Goal: Task Accomplishment & Management: Manage account settings

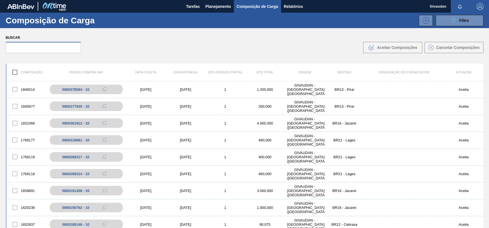
click at [49, 47] on input "text" at bounding box center [43, 47] width 75 height 11
paste input "2048673"
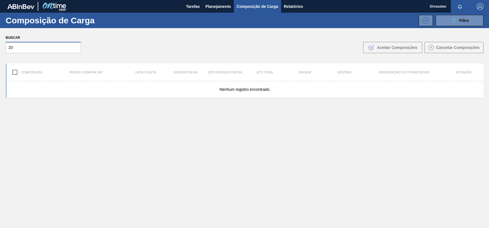
type input "2"
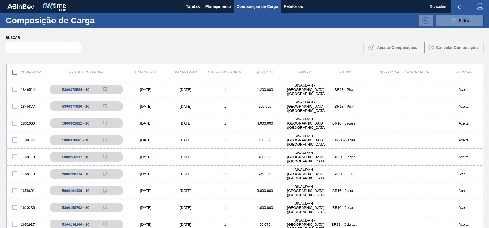
paste input "30004158"
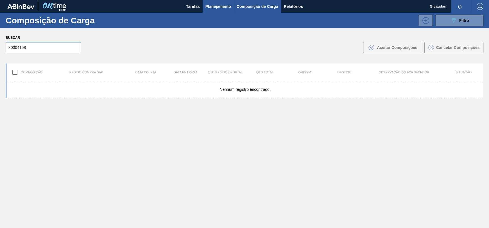
type input "30004158"
click at [220, 4] on span "Planejamento" at bounding box center [218, 6] width 26 height 7
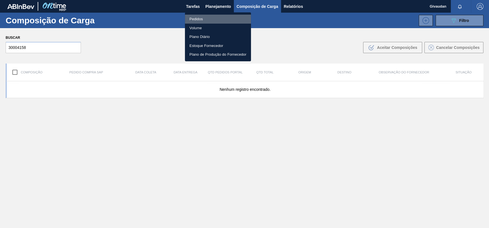
click at [201, 19] on li "Pedidos" at bounding box center [218, 19] width 66 height 9
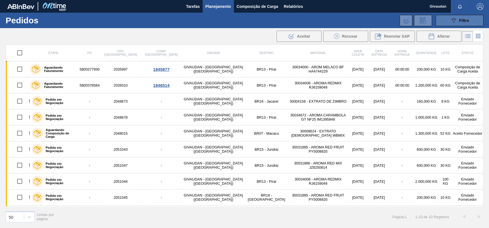
click at [452, 20] on icon at bounding box center [453, 20] width 4 height 5
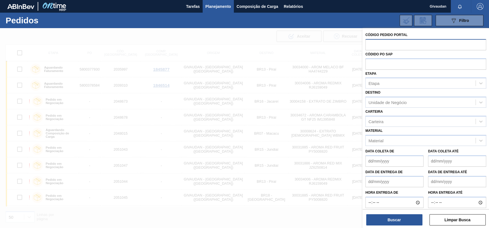
click at [410, 42] on input "text" at bounding box center [425, 44] width 121 height 11
paste input "2048673"
type input "2048673"
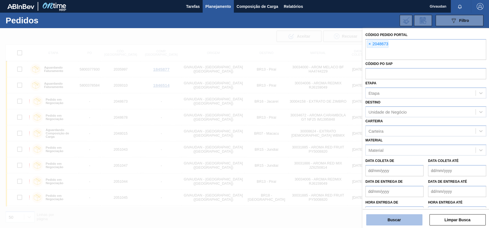
click at [390, 217] on button "Buscar" at bounding box center [394, 219] width 56 height 11
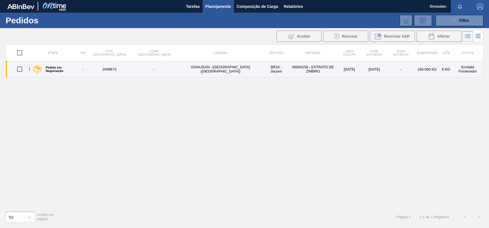
click at [187, 69] on td "GIVAUDAN - [GEOGRAPHIC_DATA] ([GEOGRAPHIC_DATA])" at bounding box center [220, 69] width 87 height 16
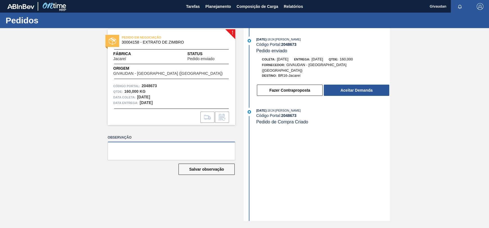
click at [183, 154] on textarea at bounding box center [172, 151] width 128 height 19
type textarea "P"
type textarea "Material estará disponível para coleta em 24.10"
click at [213, 170] on button "Salvar observação" at bounding box center [206, 168] width 56 height 11
click at [299, 86] on button "Fazer Contraproposta" at bounding box center [290, 90] width 66 height 11
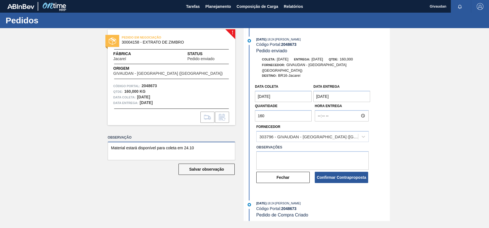
drag, startPoint x: 202, startPoint y: 146, endPoint x: 34, endPoint y: 149, distance: 168.0
click at [34, 149] on div "! PEDIDO EM NEGOCIAÇÃO 30004158 - EXTRATO DE ZIMBRO Fábrica Jacareí Status Pedi…" at bounding box center [244, 124] width 489 height 193
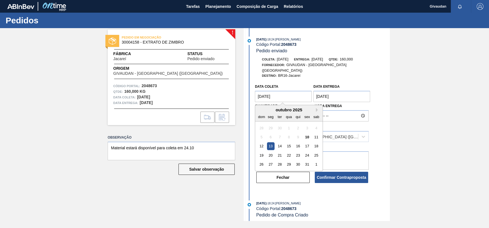
click at [290, 95] on coleta "13/10/2025" at bounding box center [283, 96] width 57 height 11
click at [307, 151] on div "24" at bounding box center [307, 155] width 8 height 8
type coleta "24/10/2025"
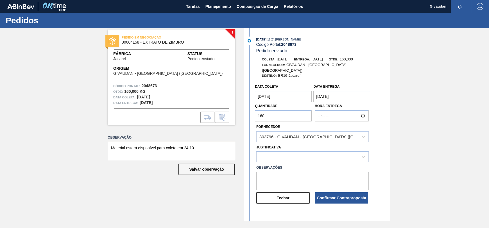
click at [344, 94] on Entrega "[DATE]" at bounding box center [341, 96] width 57 height 11
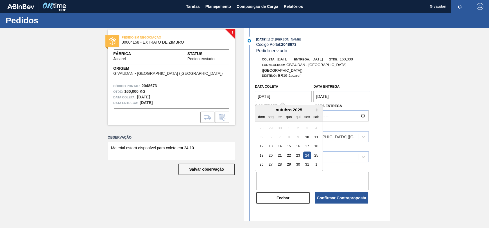
click at [285, 91] on coleta "[DATE]" at bounding box center [283, 96] width 57 height 11
click at [307, 153] on div "24" at bounding box center [307, 155] width 8 height 8
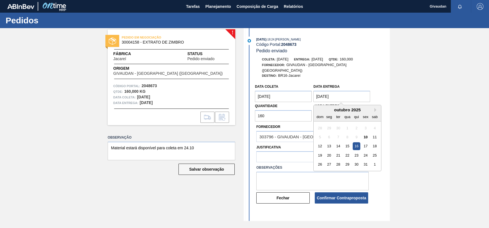
click at [344, 95] on Entrega "[DATE]" at bounding box center [341, 96] width 57 height 11
click at [347, 160] on div "29" at bounding box center [348, 164] width 8 height 8
type Entrega "[DATE]"
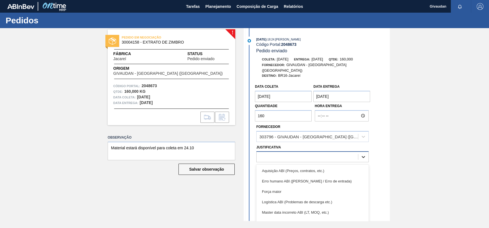
click at [363, 156] on icon at bounding box center [363, 157] width 3 height 2
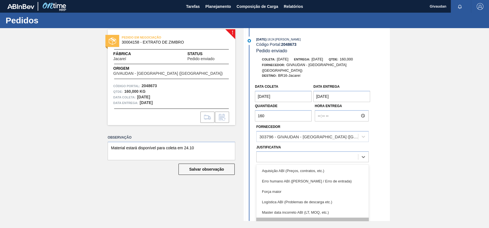
click at [281, 219] on div "Outro" at bounding box center [312, 222] width 112 height 10
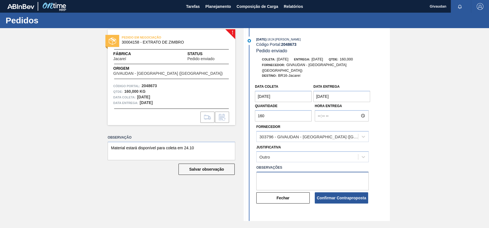
click at [279, 179] on textarea at bounding box center [312, 181] width 112 height 19
paste textarea "Material estará disponível para coleta em 24.10"
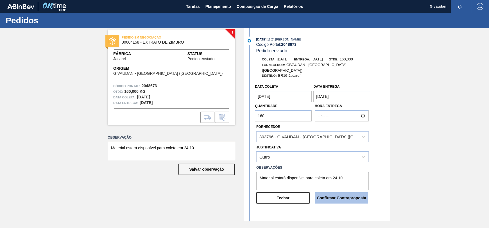
type textarea "Material estará disponível para coleta em 24.10"
click at [338, 193] on button "Confirmar Contraproposta" at bounding box center [341, 197] width 53 height 11
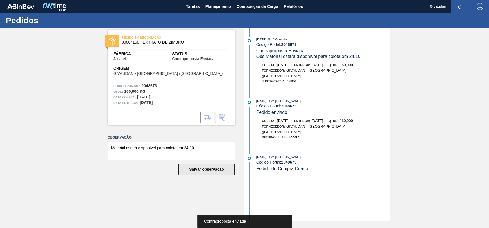
click at [208, 168] on button "Salvar observação" at bounding box center [206, 168] width 56 height 11
click at [222, 169] on button "Salvar observação" at bounding box center [206, 168] width 56 height 11
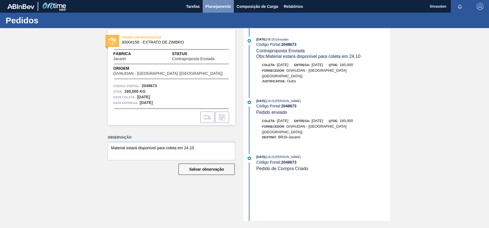
click at [216, 10] on button "Planejamento" at bounding box center [218, 6] width 31 height 13
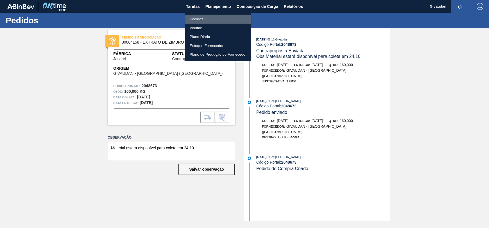
click at [200, 17] on li "Pedidos" at bounding box center [218, 19] width 66 height 9
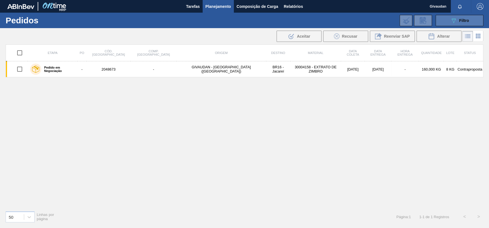
click at [464, 22] on div "089F7B8B-B2A5-4AFE-B5C0-19BA573D28AC Filtro" at bounding box center [459, 20] width 19 height 7
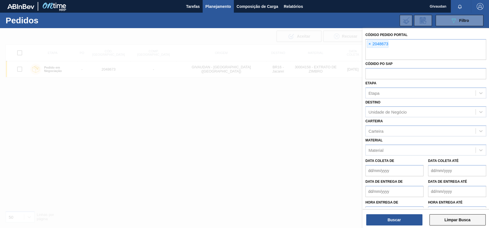
click at [450, 217] on button "Limpar Busca" at bounding box center [457, 219] width 56 height 11
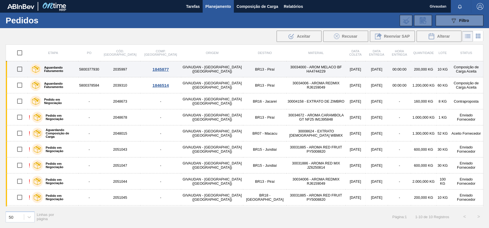
click at [96, 67] on td "5800377930" at bounding box center [89, 69] width 22 height 16
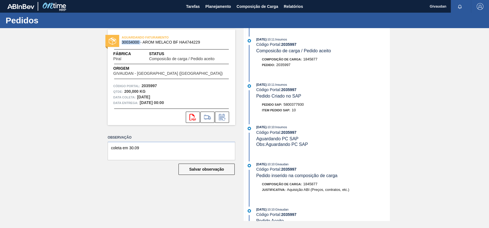
drag, startPoint x: 140, startPoint y: 40, endPoint x: 120, endPoint y: 42, distance: 20.3
click at [120, 42] on div "AGUARDANDO FATURAMENTO 30034000 - AROM MELACO BF HA4744229" at bounding box center [172, 40] width 128 height 13
copy span "30034000"
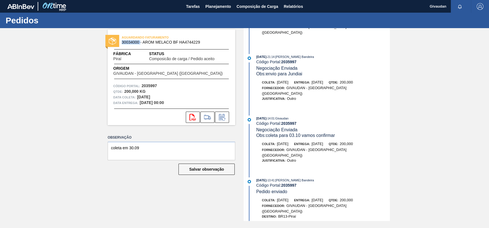
scroll to position [230, 0]
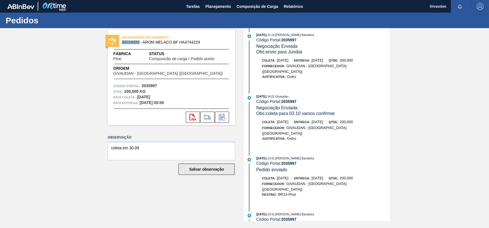
click at [227, 173] on button "Salvar observação" at bounding box center [206, 168] width 56 height 11
click at [191, 118] on icon at bounding box center [192, 117] width 6 height 7
click at [162, 146] on textarea "coleta em 30.09" at bounding box center [172, 151] width 128 height 19
paste textarea "644719"
paste textarea "45014833043"
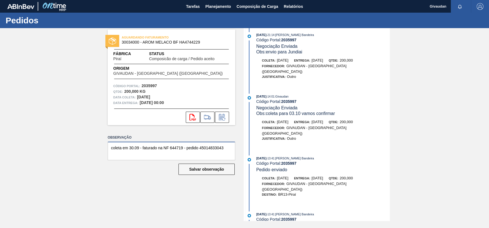
type textarea "coleta em 30.09 - faturado na NF 644719 - pedido 45014833043"
click at [220, 170] on button "Salvar observação" at bounding box center [206, 168] width 56 height 11
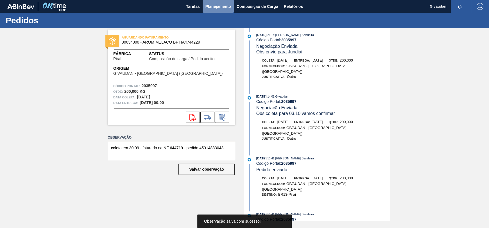
click at [218, 7] on span "Planejamento" at bounding box center [218, 6] width 26 height 7
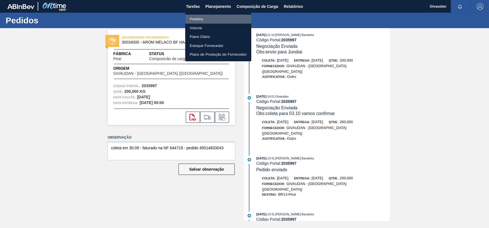
click at [206, 19] on li "Pedidos" at bounding box center [218, 19] width 66 height 9
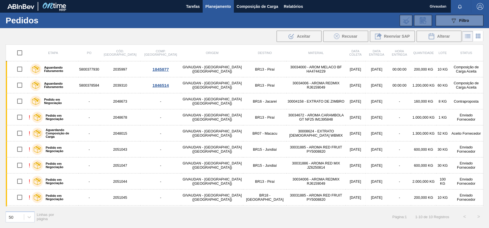
click at [206, 19] on div "089F7B8B-B2A5-4AFE-B5C0-19BA573D28AC Filtro Código Pedido Portal Códido PO SAP …" at bounding box center [287, 20] width 398 height 17
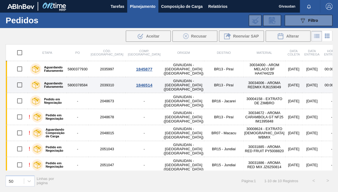
click at [126, 87] on div "1846514" at bounding box center [143, 85] width 35 height 5
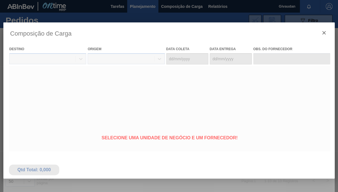
type coleta "06/10/2025"
type Entrega "07/10/2025"
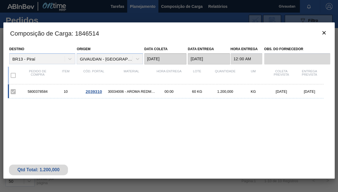
click at [98, 92] on span "2039310" at bounding box center [94, 91] width 16 height 5
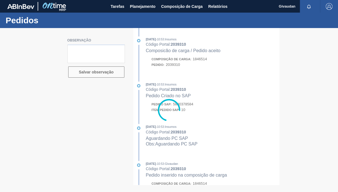
type textarea "material estará disponível em 27.10"
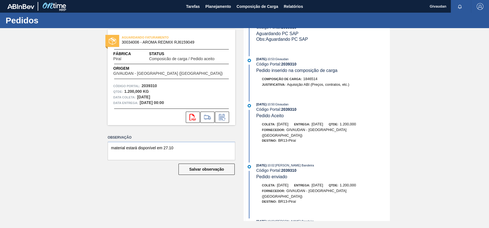
scroll to position [121, 0]
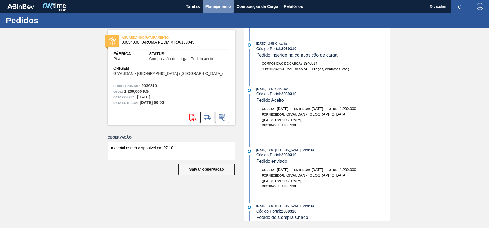
click at [219, 1] on button "Planejamento" at bounding box center [218, 6] width 31 height 13
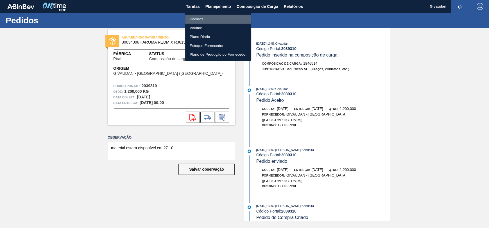
click at [208, 20] on li "Pedidos" at bounding box center [218, 19] width 66 height 9
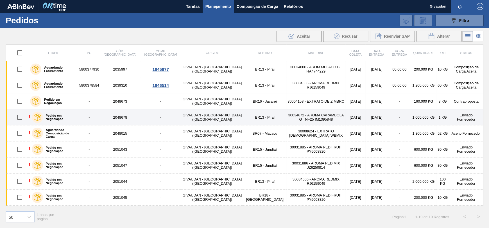
click at [286, 120] on td "30034672 - AROMA CARAMBOLA GT NF25 IM1395848" at bounding box center [315, 117] width 59 height 16
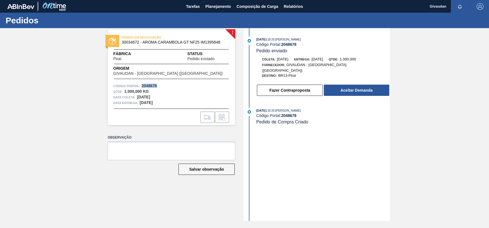
drag, startPoint x: 159, startPoint y: 86, endPoint x: 142, endPoint y: 85, distance: 17.2
click at [142, 85] on div "Código Portal: 2048678" at bounding box center [171, 86] width 116 height 6
copy strong "2048678"
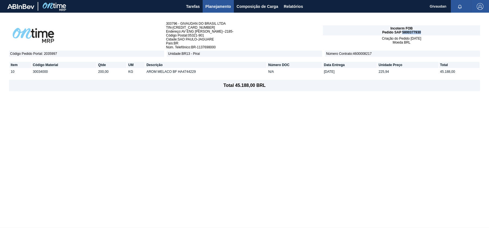
drag, startPoint x: 421, startPoint y: 32, endPoint x: 403, endPoint y: 31, distance: 18.6
click at [403, 31] on div "Incoterm FOB Pedido SAP 5800377930" at bounding box center [401, 30] width 157 height 10
copy span "5800377930"
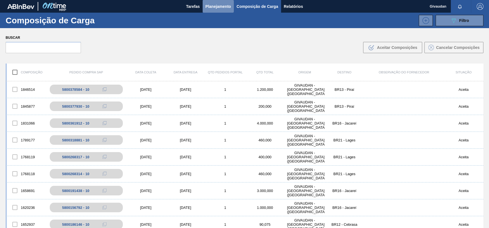
click at [219, 7] on span "Planejamento" at bounding box center [218, 6] width 26 height 7
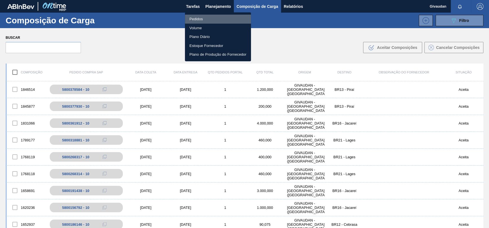
click at [199, 18] on li "Pedidos" at bounding box center [218, 19] width 66 height 9
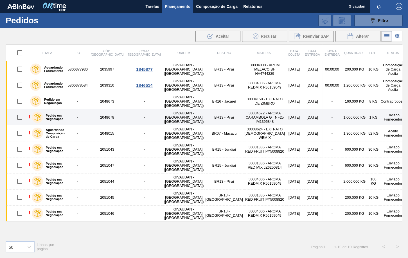
click at [119, 115] on td "2048678" at bounding box center [106, 117] width 37 height 16
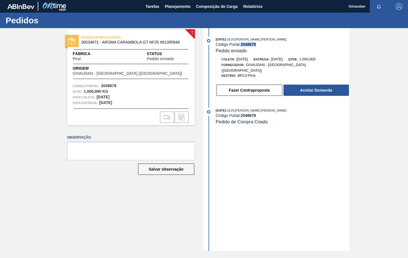
drag, startPoint x: 252, startPoint y: 44, endPoint x: 242, endPoint y: 46, distance: 10.4
click at [242, 46] on div "Código Portal: 2048678" at bounding box center [281, 44] width 133 height 4
copy strong "2048678"
drag, startPoint x: 360, startPoint y: 61, endPoint x: 403, endPoint y: 81, distance: 47.4
click at [360, 61] on div "! PEDIDO EM NEGOCIAÇÃO 30034672 - AROMA CARAMBOLA GT NF25 IM1395848 Fábrica Pir…" at bounding box center [204, 139] width 408 height 223
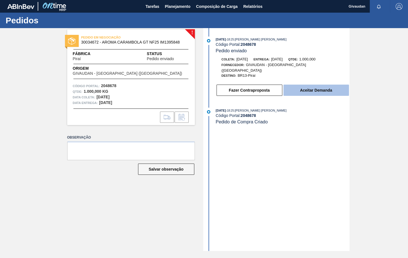
click at [321, 87] on button "Aceitar Demanda" at bounding box center [315, 90] width 65 height 11
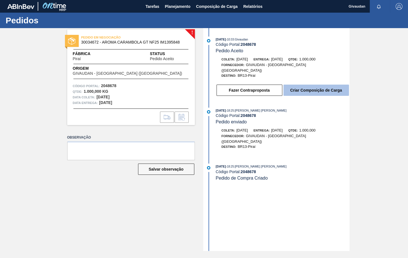
click at [315, 88] on button "Criar Composição de Carga" at bounding box center [315, 90] width 65 height 11
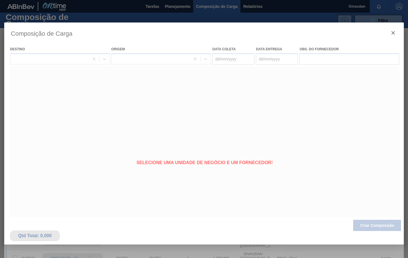
type coleta "20/10/2025"
type Entrega "22/10/2025"
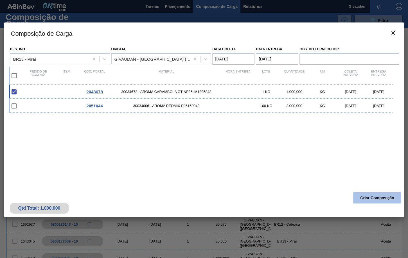
click at [378, 196] on button "Criar Composição" at bounding box center [377, 197] width 48 height 11
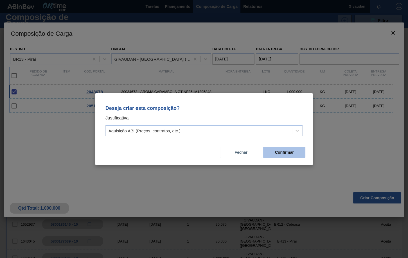
click at [290, 152] on button "Confirmar" at bounding box center [284, 152] width 42 height 11
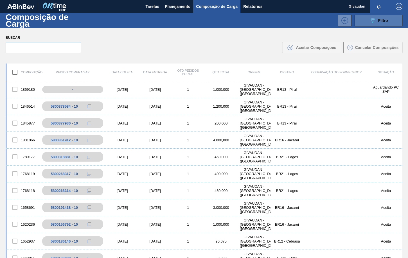
click at [372, 19] on icon at bounding box center [372, 20] width 4 height 5
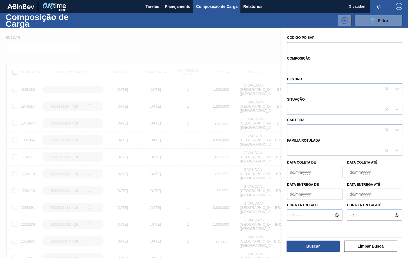
click at [308, 47] on input "text" at bounding box center [344, 47] width 115 height 11
click at [334, 50] on input "text" at bounding box center [344, 47] width 115 height 11
paste input "2048678"
type input "2048678"
click at [335, 228] on button "Buscar" at bounding box center [312, 245] width 53 height 11
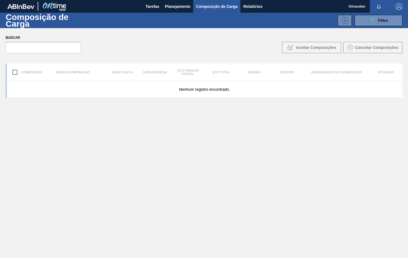
click at [201, 4] on span "Composição de Carga" at bounding box center [217, 6] width 42 height 7
click at [176, 5] on span "Planejamento" at bounding box center [178, 6] width 26 height 7
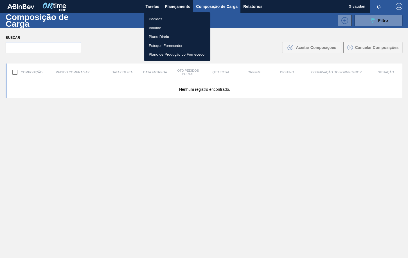
click at [162, 31] on li "Volume" at bounding box center [177, 28] width 66 height 9
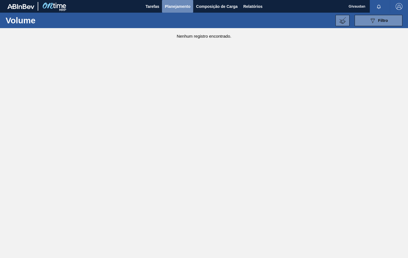
click at [177, 7] on span "Planejamento" at bounding box center [178, 6] width 26 height 7
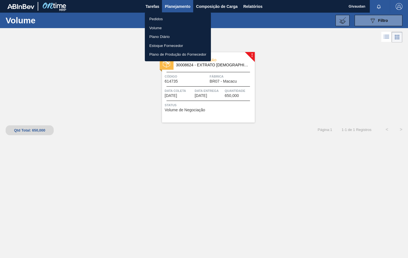
click at [158, 17] on li "Pedidos" at bounding box center [178, 19] width 66 height 9
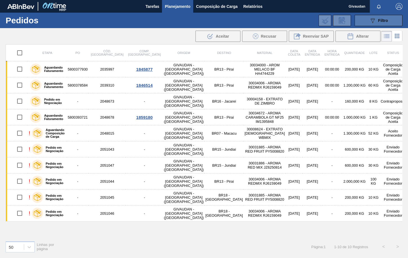
click at [388, 19] on button "089F7B8B-B2A5-4AFE-B5C0-19BA573D28AC Filtro" at bounding box center [378, 20] width 48 height 11
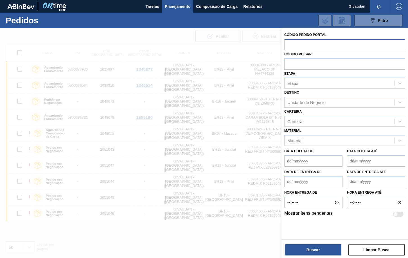
click at [304, 42] on input "text" at bounding box center [344, 44] width 121 height 11
paste input "2048678"
type input "2048678"
click at [318, 228] on button "Buscar" at bounding box center [313, 249] width 56 height 11
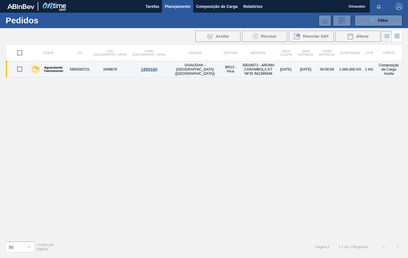
click at [80, 65] on td "5800393721" at bounding box center [80, 69] width 22 height 16
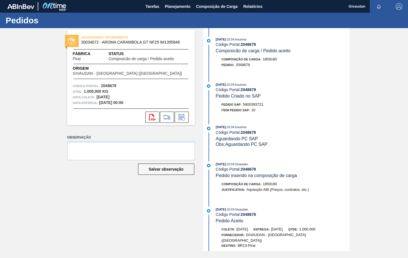
scroll to position [90, 0]
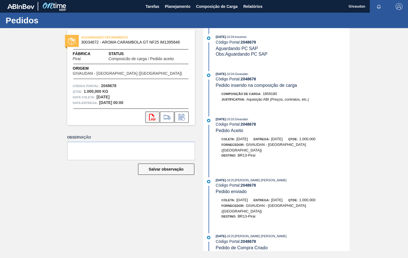
click at [149, 120] on icon at bounding box center [152, 117] width 6 height 7
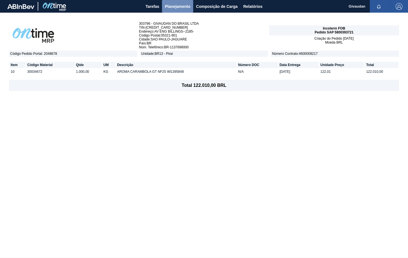
click at [172, 5] on span "Planejamento" at bounding box center [178, 6] width 26 height 7
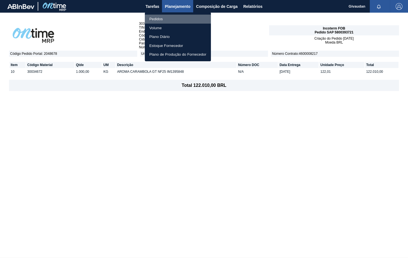
click at [156, 20] on li "Pedidos" at bounding box center [178, 19] width 66 height 9
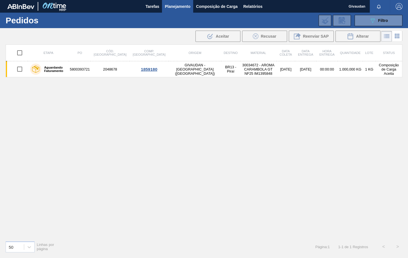
click at [185, 8] on span "Planejamento" at bounding box center [178, 6] width 26 height 7
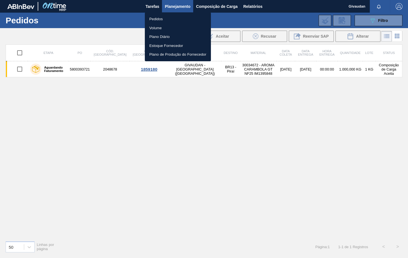
click at [155, 17] on li "Pedidos" at bounding box center [178, 19] width 66 height 9
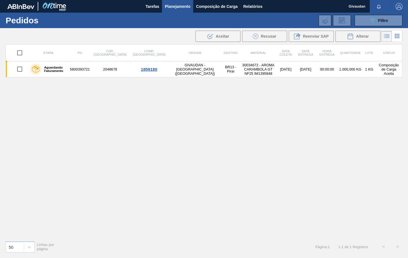
click at [173, 4] on span "Planejamento" at bounding box center [178, 6] width 26 height 7
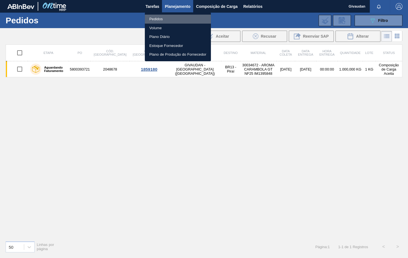
click at [157, 17] on li "Pedidos" at bounding box center [178, 19] width 66 height 9
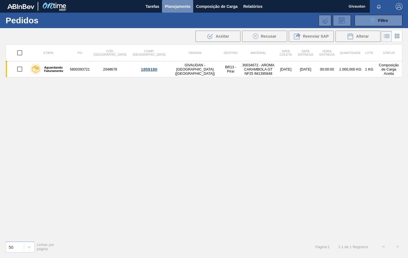
click at [173, 6] on span "Planejamento" at bounding box center [178, 6] width 26 height 7
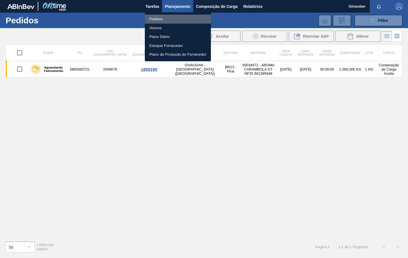
click at [161, 18] on li "Pedidos" at bounding box center [178, 19] width 66 height 9
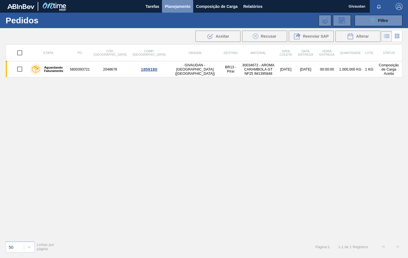
click at [181, 4] on span "Planejamento" at bounding box center [178, 6] width 26 height 7
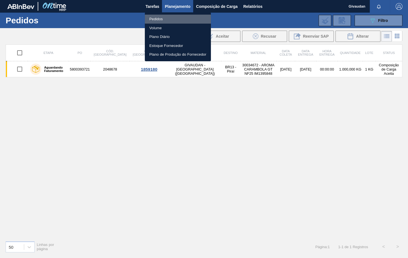
click at [160, 22] on li "Pedidos" at bounding box center [178, 19] width 66 height 9
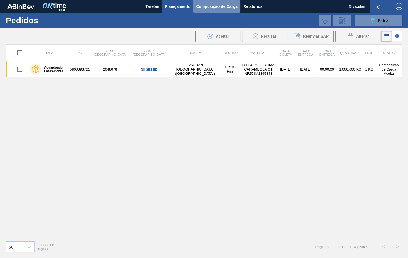
click at [214, 3] on button "Composição de Carga" at bounding box center [216, 6] width 47 height 13
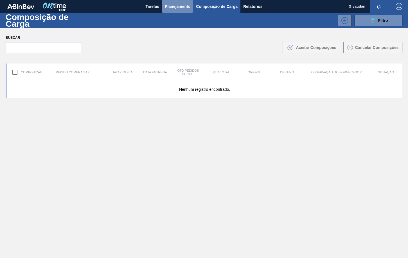
click at [165, 7] on span "Planejamento" at bounding box center [178, 6] width 26 height 7
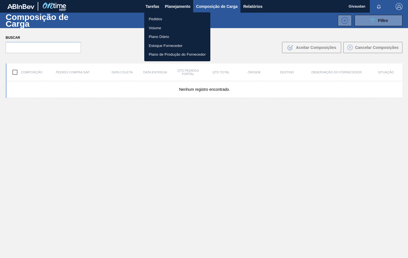
click at [161, 19] on li "Pedidos" at bounding box center [177, 19] width 66 height 9
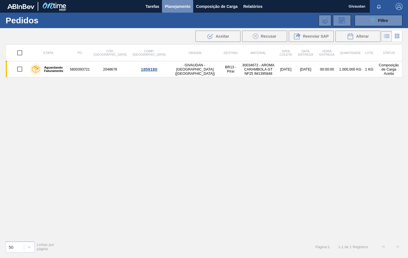
click at [185, 7] on span "Planejamento" at bounding box center [178, 6] width 26 height 7
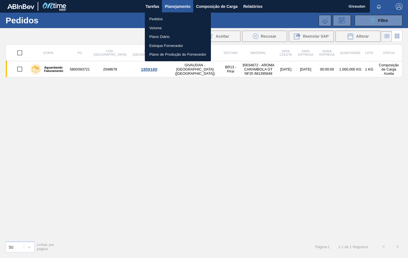
click at [160, 18] on li "Pedidos" at bounding box center [178, 19] width 66 height 9
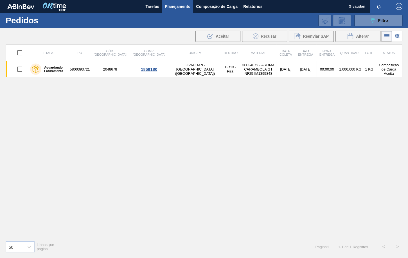
click at [383, 14] on div "089F7B8B-B2A5-4AFE-B5C0-19BA573D28AC Filtro Código Pedido Portal × 2048678 Códi…" at bounding box center [244, 20] width 319 height 17
click at [381, 20] on span "Filtro" at bounding box center [383, 20] width 10 height 4
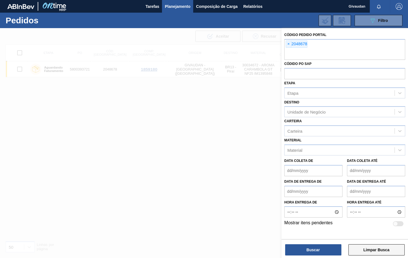
click at [367, 246] on button "Limpar Busca" at bounding box center [376, 249] width 56 height 11
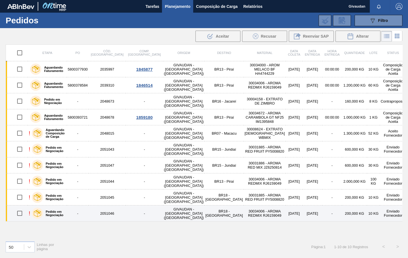
click at [106, 212] on td "2051046" at bounding box center [106, 213] width 37 height 16
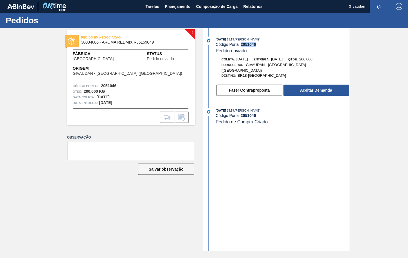
drag, startPoint x: 261, startPoint y: 44, endPoint x: 242, endPoint y: 46, distance: 19.2
click at [242, 44] on div "Código Portal: 2051046" at bounding box center [281, 44] width 133 height 4
copy strong "2051046"
click at [241, 85] on button "Fazer Contraproposta" at bounding box center [249, 90] width 66 height 11
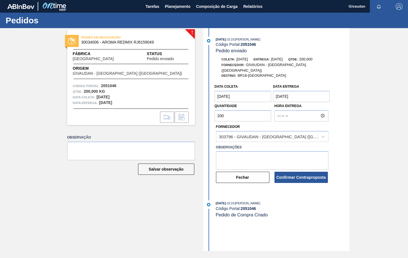
drag, startPoint x: 235, startPoint y: 110, endPoint x: 169, endPoint y: 111, distance: 65.5
click at [169, 111] on div "! PEDIDO EM NEGOCIAÇÃO 30034006 - AROMA REDMIX RJ6159049 Fábrica Pernambuco Sta…" at bounding box center [204, 139] width 408 height 223
type input "9"
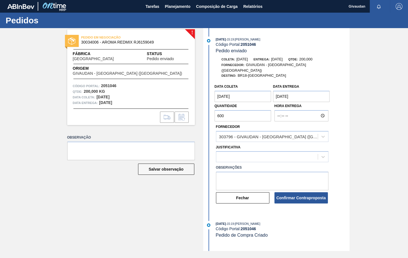
type input "600"
click at [238, 179] on textarea at bounding box center [272, 181] width 112 height 19
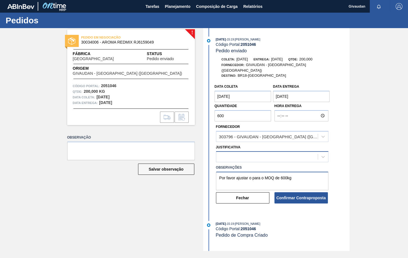
type textarea "Por favor ajustar o para o MOQ de 600kg"
click at [237, 153] on div at bounding box center [266, 157] width 101 height 8
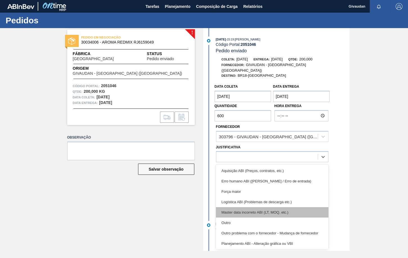
click at [262, 209] on div "Master data incorreto ABI (LT, MOQ, etc.)" at bounding box center [272, 212] width 112 height 10
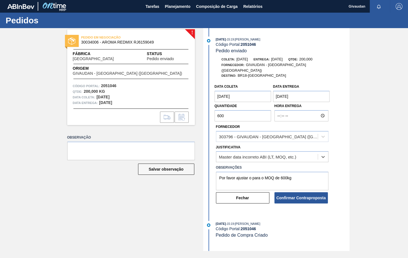
click at [387, 162] on div "! PEDIDO EM NEGOCIAÇÃO 30034006 - AROMA REDMIX RJ6159049 Fábrica Pernambuco Sta…" at bounding box center [204, 139] width 408 height 223
click at [305, 192] on button "Confirmar Contraproposta" at bounding box center [300, 197] width 53 height 11
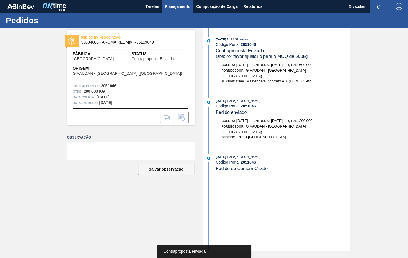
click at [170, 4] on span "Planejamento" at bounding box center [178, 6] width 26 height 7
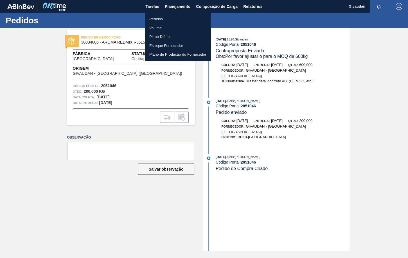
click at [162, 20] on li "Pedidos" at bounding box center [178, 19] width 66 height 9
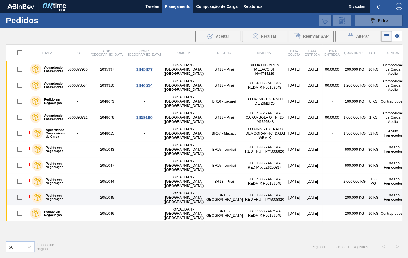
click at [244, 197] on td "30031885 - AROMA RED FRUIT PY5008820" at bounding box center [265, 197] width 42 height 16
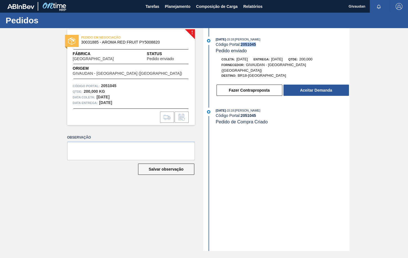
drag, startPoint x: 257, startPoint y: 44, endPoint x: 242, endPoint y: 46, distance: 14.7
click at [242, 46] on div "Código Portal: 2051045" at bounding box center [281, 44] width 133 height 4
copy strong "2051045"
click at [265, 42] on div "09/10/2025 - 15:18 : ERICA BOER GARCIA" at bounding box center [281, 40] width 133 height 6
drag, startPoint x: 258, startPoint y: 46, endPoint x: 244, endPoint y: 49, distance: 15.1
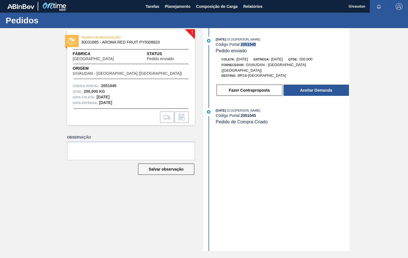
click at [242, 46] on div "Código Portal: 2051045" at bounding box center [281, 44] width 133 height 4
copy strong "2051045"
click at [310, 240] on div "09/10/2025 - 15:18 : ERICA BOER GARCIA Código Portal: 2051045 Pedido enviado Co…" at bounding box center [276, 139] width 145 height 223
click at [247, 85] on button "Fazer Contraproposta" at bounding box center [249, 90] width 66 height 11
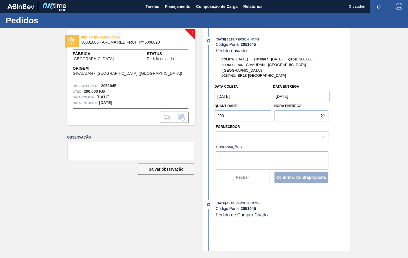
drag, startPoint x: 229, startPoint y: 112, endPoint x: 154, endPoint y: 106, distance: 75.2
click at [154, 106] on div "! PEDIDO EM NEGOCIAÇÃO 30031885 - AROMA RED FRUIT PY5008820 Fábrica Pernambuco …" at bounding box center [204, 139] width 408 height 223
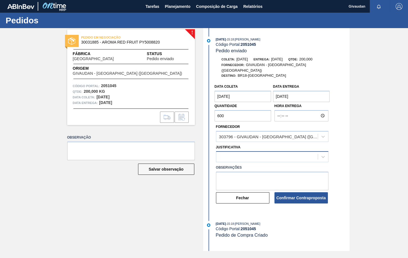
type input "600"
click at [235, 153] on div at bounding box center [266, 157] width 101 height 8
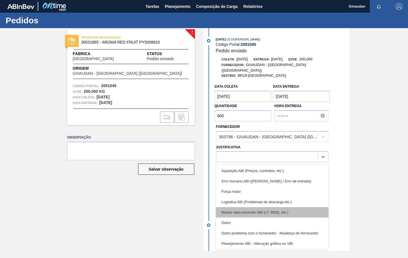
click at [261, 207] on div "Master data incorreto ABI (LT, MOQ, etc.)" at bounding box center [272, 212] width 112 height 10
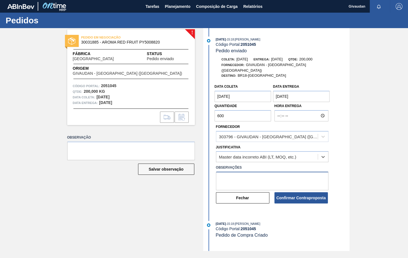
click at [231, 172] on textarea at bounding box center [272, 181] width 112 height 19
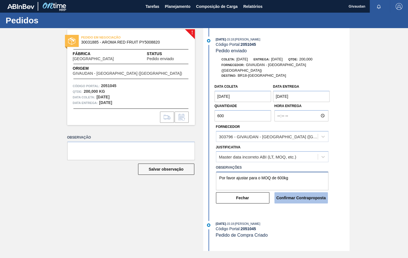
type textarea "Por favor ajustar para o MOQ de 600kg"
click at [302, 192] on button "Confirmar Contraproposta" at bounding box center [300, 197] width 53 height 11
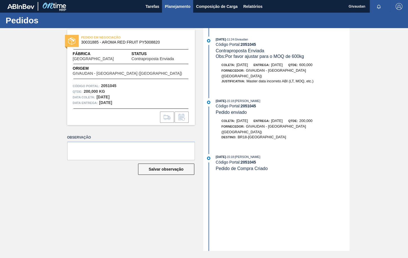
click at [188, 8] on span "Planejamento" at bounding box center [178, 6] width 26 height 7
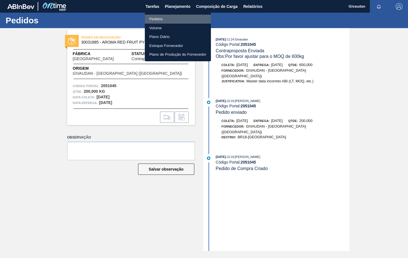
click at [154, 16] on li "Pedidos" at bounding box center [178, 19] width 66 height 9
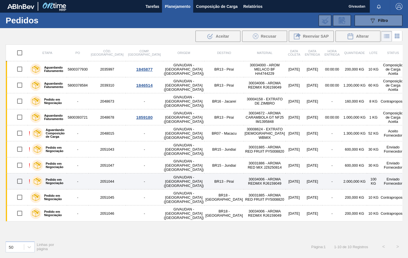
click at [163, 177] on td "GIVAUDAN - SÃO PAULO (SP)" at bounding box center [184, 181] width 42 height 16
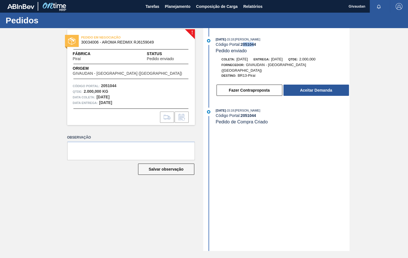
drag, startPoint x: 255, startPoint y: 45, endPoint x: 244, endPoint y: 44, distance: 11.5
click at [244, 44] on strong "2051044" at bounding box center [247, 44] width 15 height 4
drag, startPoint x: 262, startPoint y: 44, endPoint x: 241, endPoint y: 47, distance: 21.2
click at [241, 47] on div "Código Portal: 2051044" at bounding box center [281, 44] width 133 height 4
copy strong "2051044"
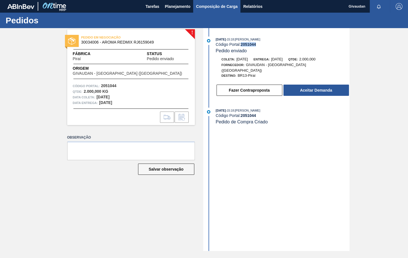
click at [201, 5] on span "Composição de Carga" at bounding box center [217, 6] width 42 height 7
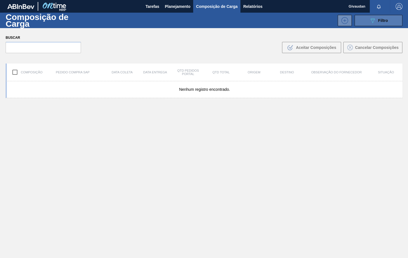
click at [371, 23] on icon "089F7B8B-B2A5-4AFE-B5C0-19BA573D28AC" at bounding box center [372, 20] width 7 height 7
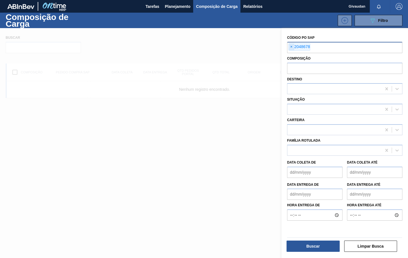
click at [290, 47] on span "×" at bounding box center [290, 47] width 5 height 7
click at [294, 47] on input "text" at bounding box center [344, 47] width 115 height 11
paste input "5800378584"
type input "5800378584"
click at [323, 246] on button "Buscar" at bounding box center [312, 245] width 53 height 11
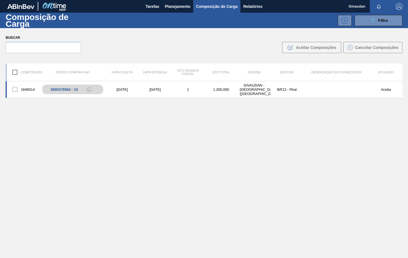
click at [13, 92] on div at bounding box center [15, 89] width 12 height 12
click at [56, 88] on div "5800378584 - 10" at bounding box center [67, 89] width 27 height 4
click at [70, 88] on div "5800378584 - 10" at bounding box center [67, 89] width 27 height 4
click at [278, 90] on div "BR13 - Piraí" at bounding box center [286, 89] width 33 height 4
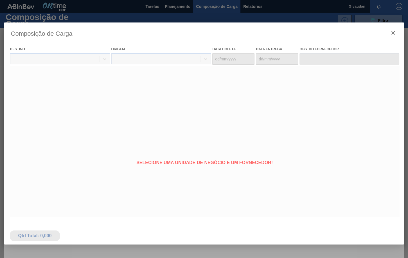
type coleta "[DATE]"
type Entrega "[DATE]"
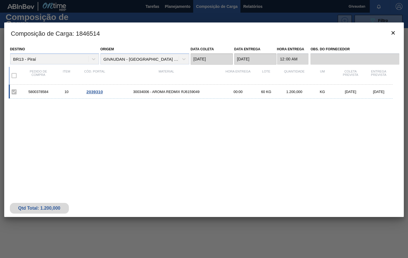
click at [91, 93] on span "2039310" at bounding box center [94, 91] width 16 height 5
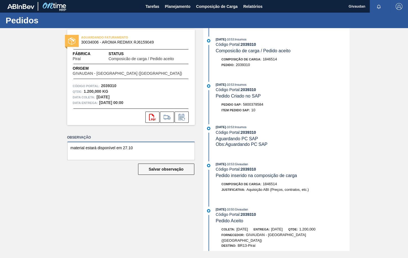
click at [134, 148] on textarea "material estará disponível em 27.10" at bounding box center [131, 151] width 128 height 19
click at [128, 147] on textarea "material estará disponível em 27.10" at bounding box center [131, 151] width 128 height 19
type textarea "material estará disponível em 16.10"
click at [152, 170] on button "Salvar observação" at bounding box center [166, 168] width 56 height 11
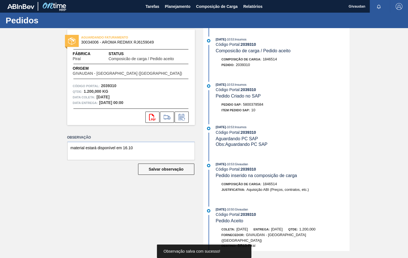
click at [74, 42] on img at bounding box center [71, 40] width 7 height 7
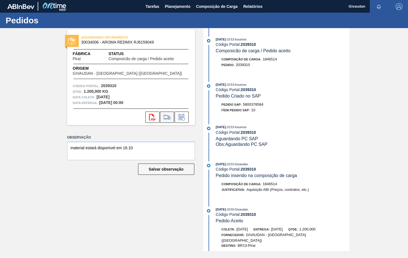
click at [165, 114] on icon at bounding box center [166, 117] width 9 height 7
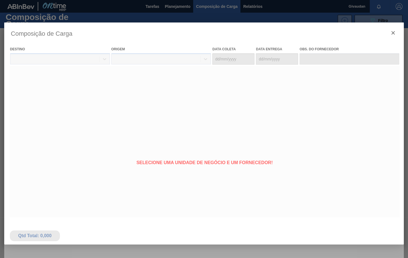
type coleta "[DATE]"
type Entrega "[DATE]"
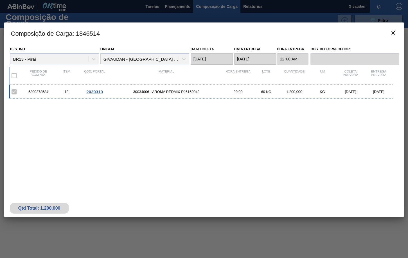
click at [358, 91] on div "[DATE]" at bounding box center [350, 92] width 28 height 4
click at [188, 93] on span "30034006 - AROMA REDMIX RJ6159049" at bounding box center [166, 92] width 115 height 4
click at [96, 93] on span "2039310" at bounding box center [94, 91] width 16 height 5
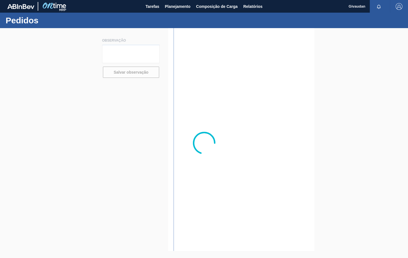
type textarea "material estará disponível em 16.10"
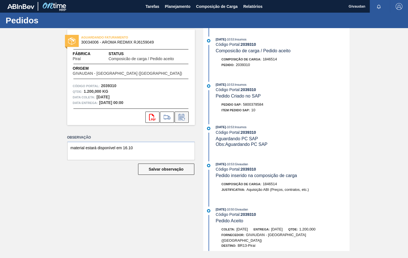
click at [185, 116] on icon at bounding box center [181, 117] width 9 height 7
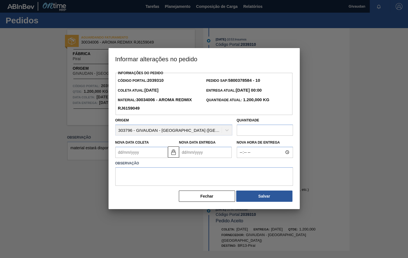
click at [151, 153] on Coleta2039310 "Nova Data Coleta" at bounding box center [141, 152] width 53 height 11
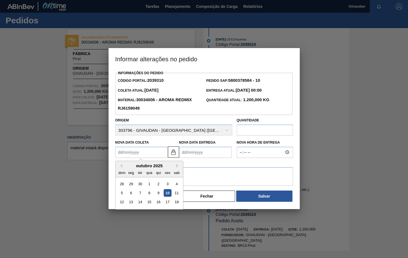
drag, startPoint x: 158, startPoint y: 203, endPoint x: 168, endPoint y: 200, distance: 10.2
click at [158, 203] on div "16" at bounding box center [158, 202] width 8 height 8
type Coleta2039310 "16/10/2025"
type Entrega2039310 "17/10/2025"
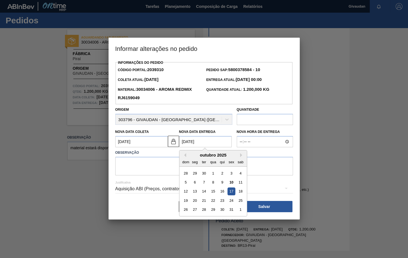
drag, startPoint x: 210, startPoint y: 147, endPoint x: 166, endPoint y: 136, distance: 45.6
click at [166, 136] on div "Nova Data Coleta 16/10/2025 Nova Data Entrega 17/10/2025 Previous Month Next Mo…" at bounding box center [173, 136] width 121 height 21
click at [166, 171] on textarea at bounding box center [204, 166] width 178 height 19
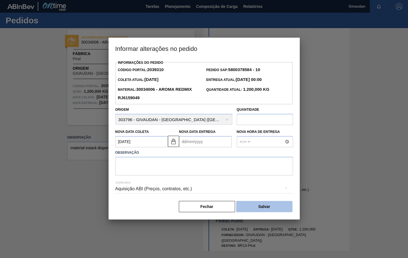
click at [268, 208] on button "Salvar" at bounding box center [264, 206] width 56 height 11
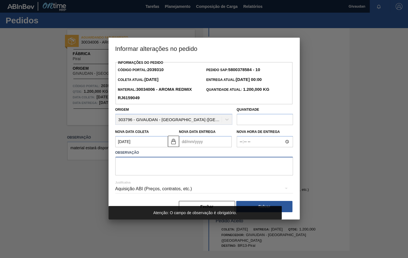
click at [156, 166] on textarea at bounding box center [204, 166] width 178 height 19
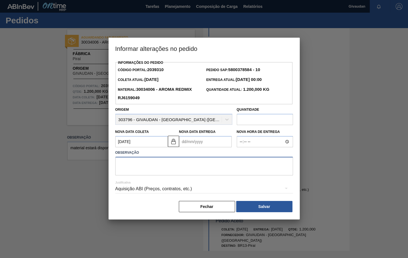
type textarea "A"
type textarea "Atraso na MP"
click at [253, 207] on button "Salvar" at bounding box center [264, 206] width 56 height 11
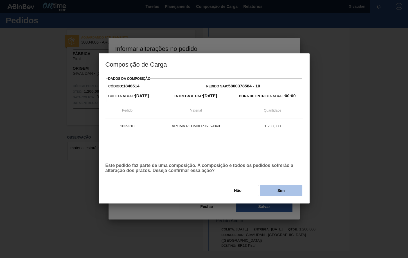
click at [287, 193] on button "Sim" at bounding box center [281, 190] width 42 height 11
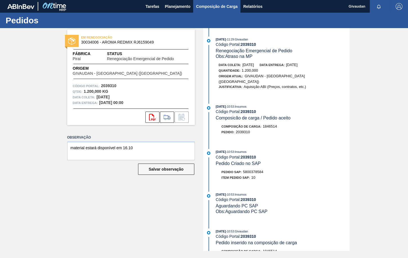
click at [213, 4] on span "Composição de Carga" at bounding box center [217, 6] width 42 height 7
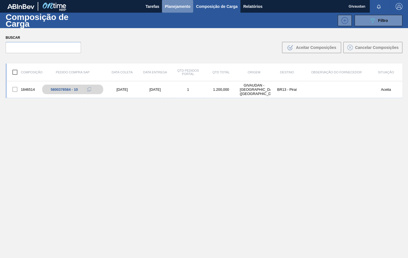
click at [176, 8] on span "Planejamento" at bounding box center [178, 6] width 26 height 7
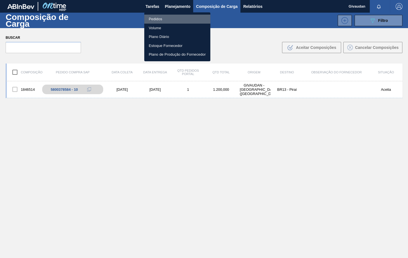
click at [160, 18] on li "Pedidos" at bounding box center [177, 19] width 66 height 9
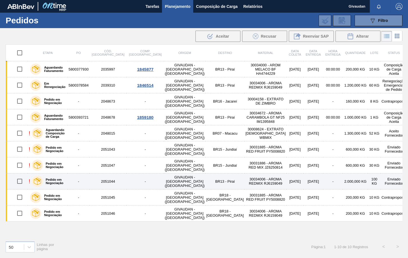
click at [164, 183] on td "GIVAUDAN - [GEOGRAPHIC_DATA] ([GEOGRAPHIC_DATA])" at bounding box center [185, 181] width 42 height 16
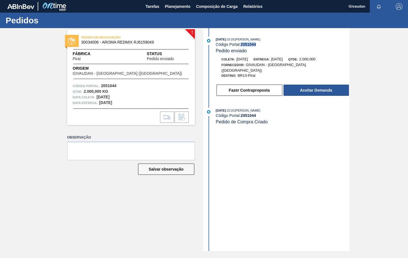
drag, startPoint x: 257, startPoint y: 44, endPoint x: 242, endPoint y: 47, distance: 15.4
click at [242, 47] on div "Código Portal: 2051044" at bounding box center [281, 44] width 133 height 4
copy strong "2051044"
click at [337, 37] on div "09/10/2025 - 15:18 : ERICA BOER GARCIA" at bounding box center [281, 40] width 133 height 6
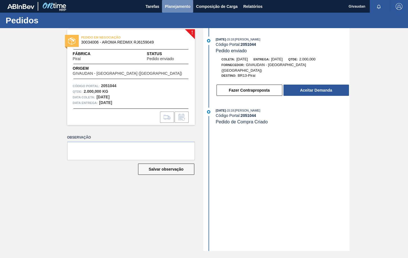
click at [177, 9] on span "Planejamento" at bounding box center [178, 6] width 26 height 7
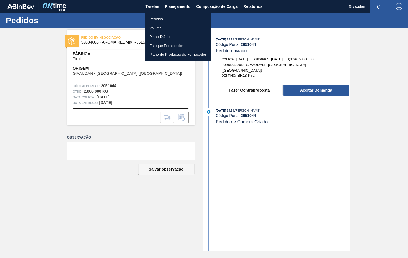
click at [158, 19] on li "Pedidos" at bounding box center [178, 19] width 66 height 9
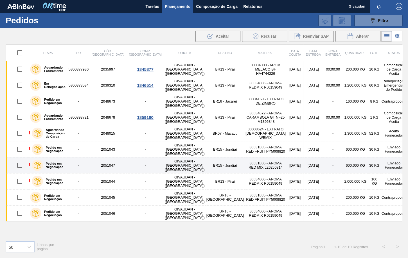
click at [116, 164] on td "2051047" at bounding box center [107, 165] width 37 height 16
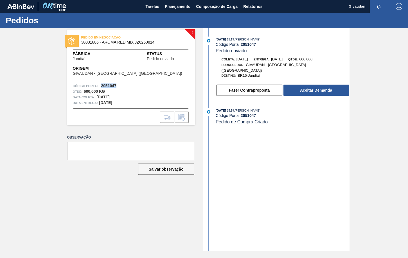
drag, startPoint x: 116, startPoint y: 85, endPoint x: 101, endPoint y: 89, distance: 15.1
click at [101, 88] on span "2051047" at bounding box center [108, 86] width 15 height 4
copy strong "2051047"
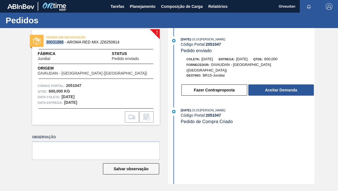
drag, startPoint x: 63, startPoint y: 41, endPoint x: 47, endPoint y: 45, distance: 17.2
click at [47, 45] on div "PEDIDO EM NEGOCIAÇÃO 30031886 - AROMA RED MIX JZ6250814" at bounding box center [96, 40] width 128 height 13
copy span "30031886"
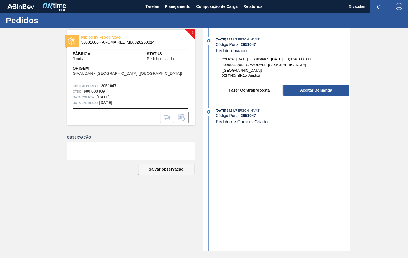
click at [240, 238] on div "09/10/2025 - 15:19 : ERICA BOER GARCIA Código Portal: 2051047 Pedido enviado Co…" at bounding box center [276, 139] width 145 height 223
click at [179, 2] on button "Planejamento" at bounding box center [177, 6] width 31 height 13
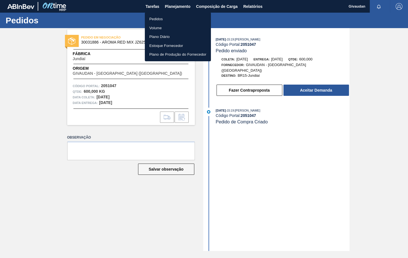
click at [162, 18] on li "Pedidos" at bounding box center [178, 19] width 66 height 9
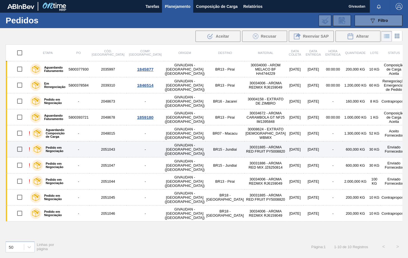
click at [164, 149] on td "GIVAUDAN - [GEOGRAPHIC_DATA] ([GEOGRAPHIC_DATA])" at bounding box center [185, 149] width 42 height 16
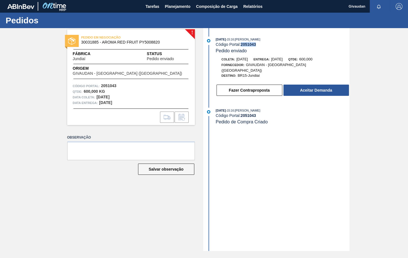
drag, startPoint x: 256, startPoint y: 44, endPoint x: 241, endPoint y: 46, distance: 15.8
click at [241, 46] on div "Código Portal: 2051043" at bounding box center [281, 44] width 133 height 4
copy strong "2051043"
click at [33, 126] on div "! PEDIDO EM NEGOCIAÇÃO 30031885 - AROMA RED FRUIT PY5008820 Fábrica Jundiaí Sta…" at bounding box center [204, 139] width 408 height 223
click at [176, 8] on span "Planejamento" at bounding box center [178, 6] width 26 height 7
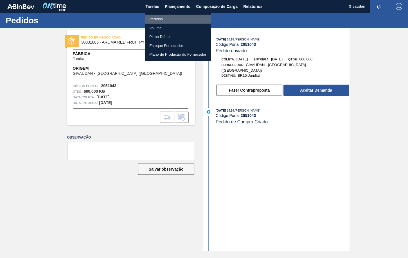
click at [159, 17] on li "Pedidos" at bounding box center [178, 19] width 66 height 9
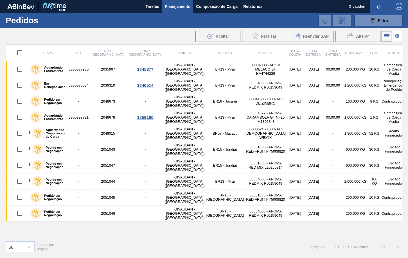
click at [139, 244] on div "50 Linhas por página Página : 1 1 - 10 de 10 Registros < >" at bounding box center [204, 246] width 408 height 21
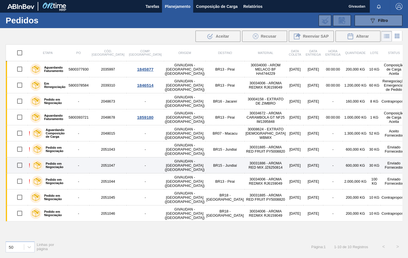
click at [167, 168] on td "GIVAUDAN - [GEOGRAPHIC_DATA] ([GEOGRAPHIC_DATA])" at bounding box center [185, 165] width 42 height 16
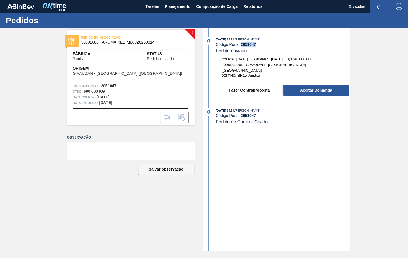
drag, startPoint x: 257, startPoint y: 45, endPoint x: 241, endPoint y: 47, distance: 15.8
click at [241, 47] on div "Código Portal: 2051047" at bounding box center [281, 44] width 133 height 4
copy strong "2051047"
click at [180, 4] on span "Planejamento" at bounding box center [178, 6] width 26 height 7
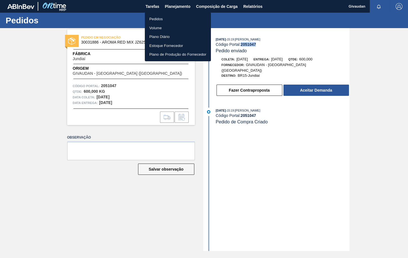
click at [155, 17] on li "Pedidos" at bounding box center [178, 19] width 66 height 9
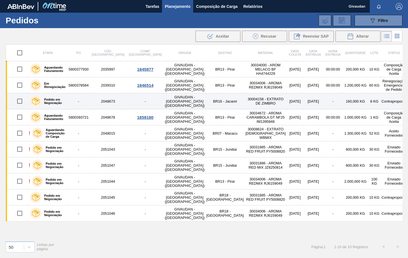
click at [205, 102] on td "BR16 - Jacareí" at bounding box center [224, 101] width 39 height 16
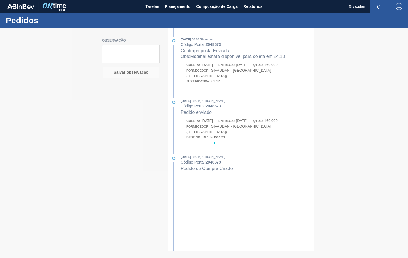
type textarea "Material estará disponível para coleta em 24.10"
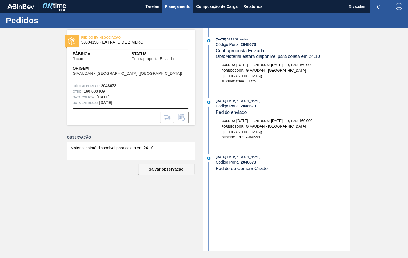
click at [172, 4] on span "Planejamento" at bounding box center [178, 6] width 26 height 7
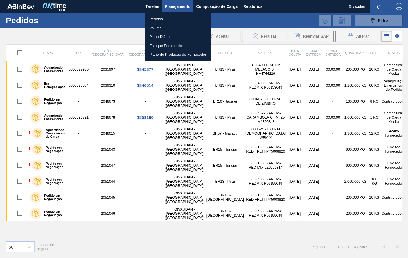
click at [129, 85] on div at bounding box center [204, 129] width 408 height 258
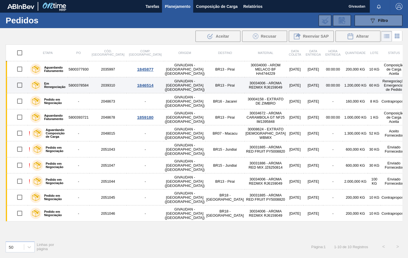
click at [135, 84] on div "1846514" at bounding box center [144, 85] width 35 height 5
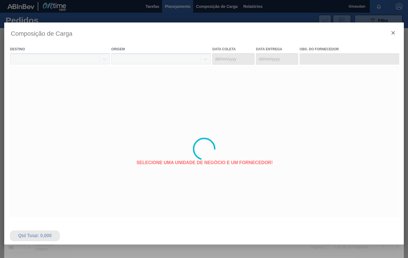
type coleta "[DATE]"
type Entrega "[DATE]"
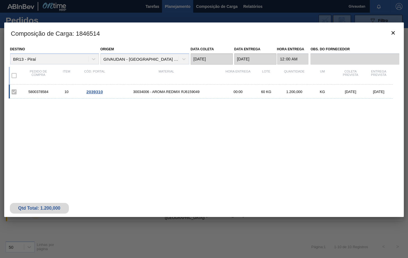
click at [90, 93] on span "2039310" at bounding box center [94, 91] width 16 height 5
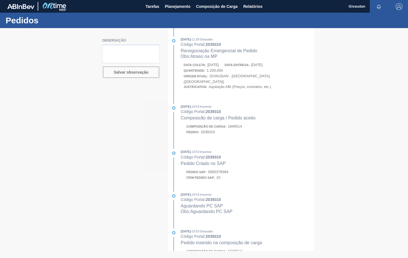
type textarea "material estará disponível em 16.10"
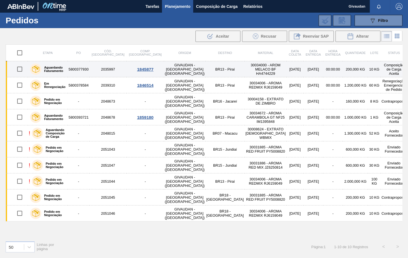
click at [132, 70] on div "1845877" at bounding box center [144, 69] width 35 height 5
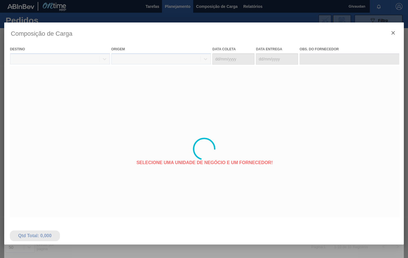
type coleta "[DATE]"
type Entrega "[DATE]"
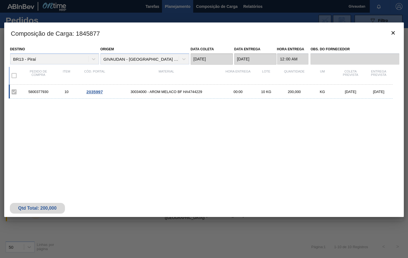
click at [88, 89] on span "2035997" at bounding box center [94, 91] width 16 height 5
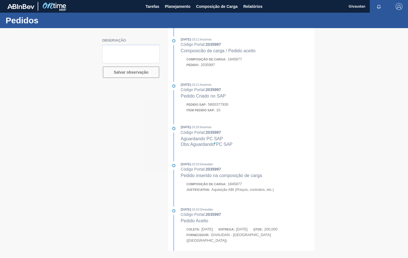
type textarea "coleta em 30.09 - faturado na NF 644719 - pedido 45014833043"
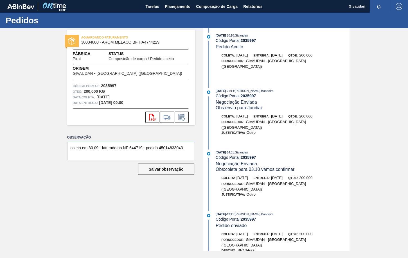
scroll to position [199, 0]
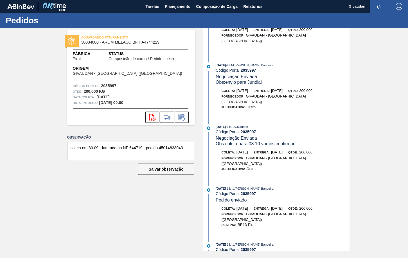
drag, startPoint x: 185, startPoint y: 149, endPoint x: 47, endPoint y: 143, distance: 137.8
click at [47, 143] on div "AGUARDANDO FATURAMENTO 30034000 - AROM MELACO BF HA4744229 Fábrica Piraí Status…" at bounding box center [204, 139] width 408 height 223
click at [178, 118] on icon at bounding box center [181, 117] width 9 height 7
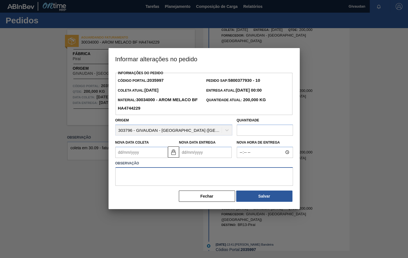
click at [144, 177] on textarea at bounding box center [204, 176] width 178 height 19
paste textarea "coleta em 30.09 - faturado na NF 644719 - pedido 45014833043"
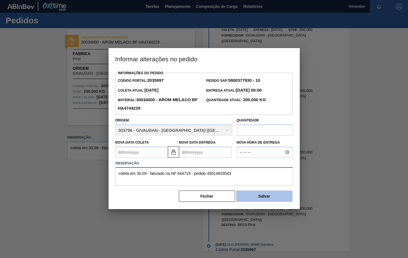
type textarea "coleta em 30.09 - faturado na NF 644719 - pedido 45014833043"
click at [274, 197] on button "Salvar" at bounding box center [264, 195] width 56 height 11
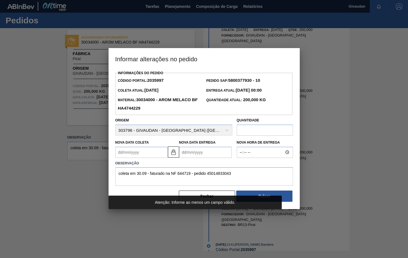
click at [133, 149] on Coleta2035997 "Nova Data Coleta" at bounding box center [141, 152] width 53 height 11
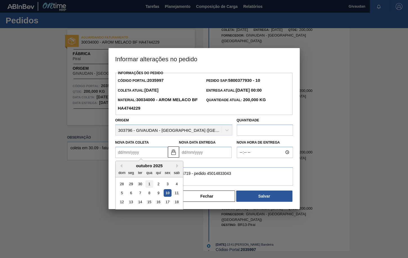
click at [149, 185] on div "1" at bounding box center [149, 184] width 8 height 8
type Coleta2035997 "[DATE]"
type Entrega2035997 "02/10/2025"
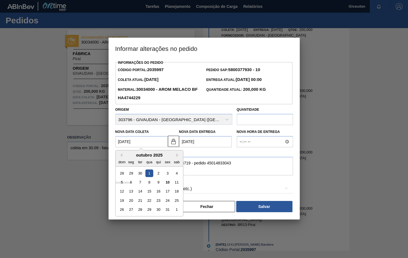
drag, startPoint x: 141, startPoint y: 142, endPoint x: 38, endPoint y: 128, distance: 103.7
click at [38, 128] on div "Informar alterações no pedido Informações do Pedido Código Portal: 2035997 Pedi…" at bounding box center [204, 129] width 408 height 258
type Coleta2035997 "3"
type Entrega2035997 "04/10/2025"
type Coleta2035997 "30"
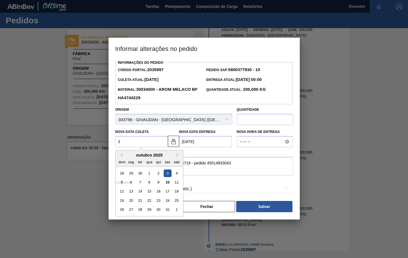
type Entrega2035997 "31/10/2025"
click at [141, 175] on div "30" at bounding box center [140, 173] width 8 height 8
type Coleta2035997 "[DATE]"
type Entrega2035997 "[DATE]"
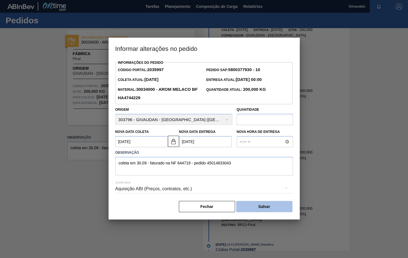
click at [268, 212] on button "Salvar" at bounding box center [264, 206] width 56 height 11
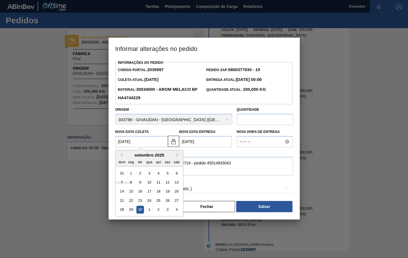
drag, startPoint x: 141, startPoint y: 143, endPoint x: 51, endPoint y: 129, distance: 90.6
click at [42, 123] on div "Informar alterações no pedido Informações do Pedido Código Portal: 2035997 Pedi…" at bounding box center [204, 129] width 408 height 258
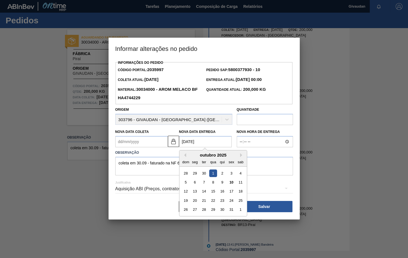
drag, startPoint x: 221, startPoint y: 143, endPoint x: 113, endPoint y: 140, distance: 108.2
click at [113, 140] on div "Nova Data Coleta Nova Data Entrega 01/10/2025 Previous Month Next Month outubro…" at bounding box center [173, 136] width 121 height 21
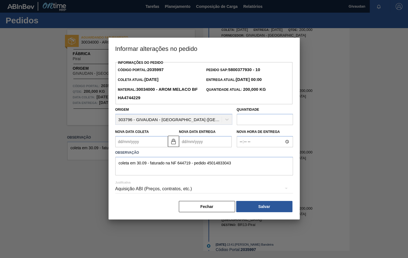
click at [247, 118] on input "text" at bounding box center [265, 119] width 56 height 11
type input "200"
click at [250, 165] on textarea "coleta em 30.09 - faturado na NF 644719 - pedido 45014833043" at bounding box center [204, 166] width 178 height 19
click at [196, 188] on div "Aquisição ABI (Preços, contratos, etc.)" at bounding box center [204, 189] width 178 height 16
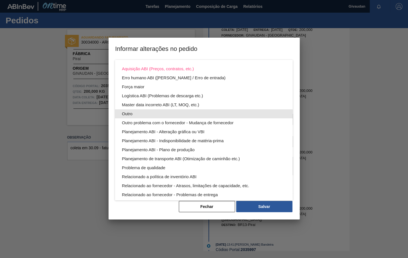
click at [132, 113] on div "Outro" at bounding box center [204, 113] width 164 height 9
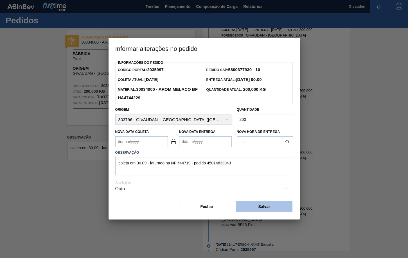
click at [269, 205] on button "Salvar" at bounding box center [264, 206] width 56 height 11
click at [222, 140] on Entrega2035997 "Nova Data Entrega" at bounding box center [205, 141] width 53 height 11
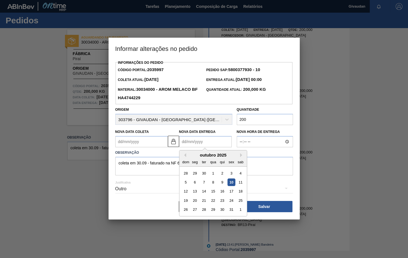
click at [230, 182] on div "10" at bounding box center [231, 182] width 8 height 8
type Coleta2035997 "09/10/2025"
type Entrega2035997 "10/10/2025"
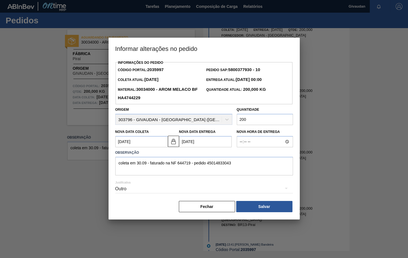
click at [143, 192] on div "Outro" at bounding box center [204, 189] width 178 height 16
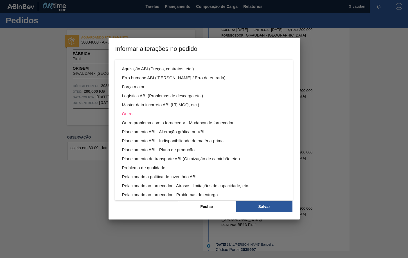
scroll to position [30, 0]
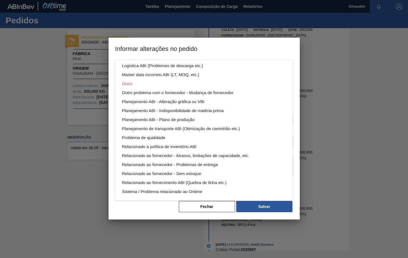
click at [131, 206] on div "Aquisição ABI (Preços, contratos, etc.) Erro humano ABI (Cálculo / Erro de entr…" at bounding box center [204, 129] width 408 height 258
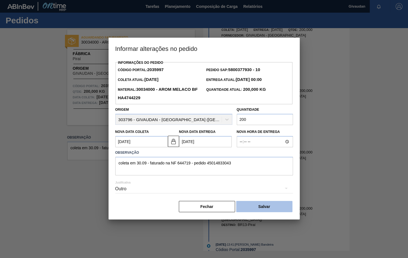
click at [272, 208] on button "Salvar" at bounding box center [264, 206] width 56 height 11
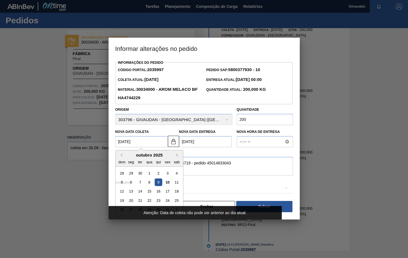
click at [133, 144] on Coleta2035997 "09/10/2025" at bounding box center [141, 141] width 53 height 11
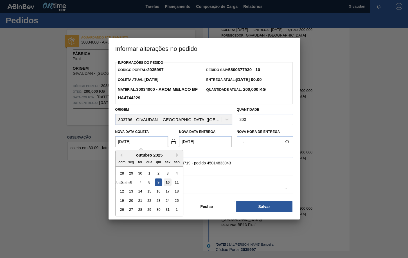
click at [167, 185] on div "10" at bounding box center [167, 182] width 8 height 8
type Coleta2035997 "10/10/2025"
type Entrega2035997 "11/10/2025"
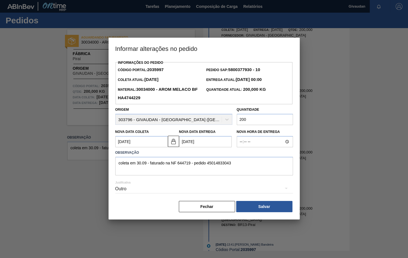
click at [162, 213] on div "Fechar Salvar" at bounding box center [204, 206] width 178 height 12
click at [268, 209] on button "Salvar" at bounding box center [264, 206] width 56 height 11
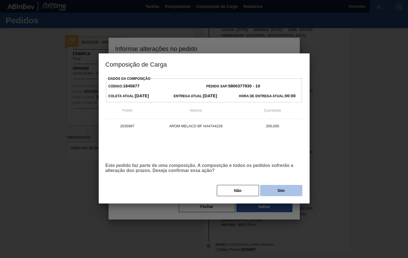
click at [280, 193] on button "Sim" at bounding box center [281, 190] width 42 height 11
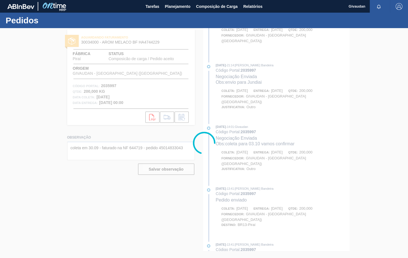
scroll to position [269, 0]
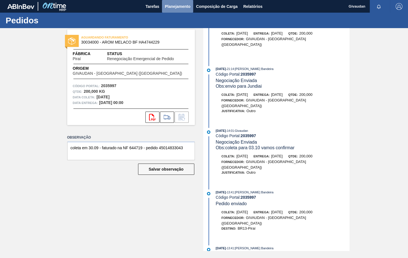
click at [172, 4] on span "Planejamento" at bounding box center [178, 6] width 26 height 7
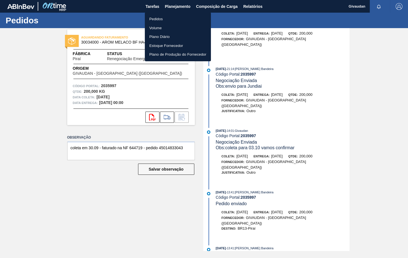
click at [155, 15] on li "Pedidos" at bounding box center [178, 19] width 66 height 9
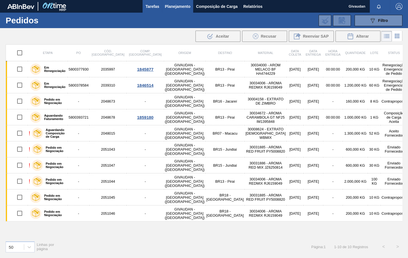
click at [150, 9] on span "Tarefas" at bounding box center [152, 6] width 14 height 7
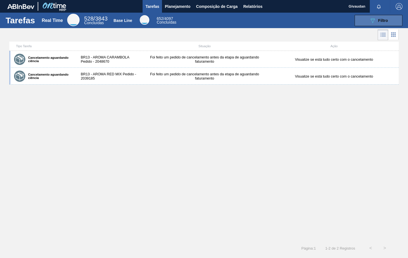
click at [371, 16] on button "089F7B8B-B2A5-4AFE-B5C0-19BA573D28AC Filtro" at bounding box center [378, 20] width 48 height 11
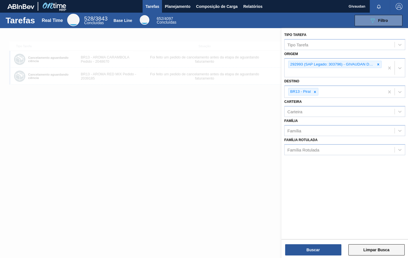
click at [367, 249] on button "Limpar Busca" at bounding box center [376, 249] width 56 height 11
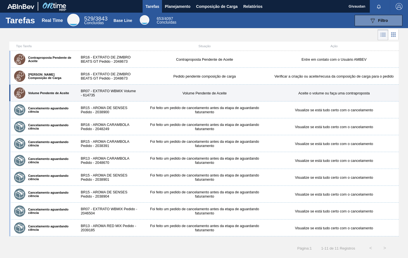
click at [119, 89] on div "BR07 - EXTRATO WBMIX Volume - 614735" at bounding box center [107, 93] width 65 height 8
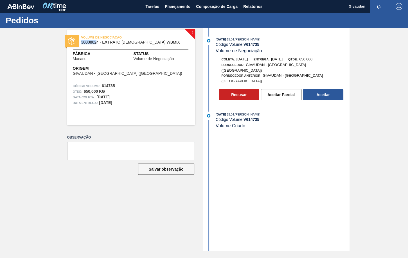
drag, startPoint x: 97, startPoint y: 40, endPoint x: 78, endPoint y: 43, distance: 19.0
click at [78, 43] on div "VOLUME DE NEGOCIAÇÃO 30008624 - EXTRATO AROMATICO WBMIX" at bounding box center [131, 40] width 128 height 13
drag, startPoint x: 98, startPoint y: 41, endPoint x: 79, endPoint y: 44, distance: 18.8
click at [79, 44] on div "VOLUME DE NEGOCIAÇÃO 30008624 - EXTRATO AROMATICO WBMIX" at bounding box center [131, 40] width 128 height 13
click at [257, 169] on div "07/08/2025 - 15:04 : JULIA SILVA DE ALMEIDA Código Volume: V 614735 Volume de N…" at bounding box center [276, 139] width 145 height 223
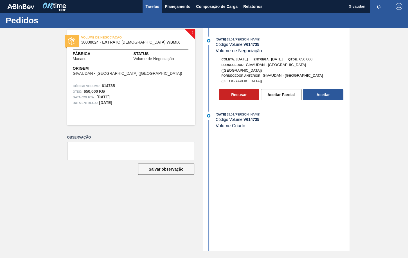
click at [149, 6] on span "Tarefas" at bounding box center [152, 6] width 14 height 7
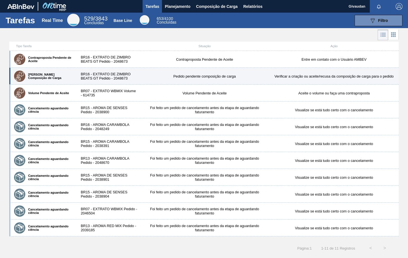
click at [93, 76] on div "BR16 - EXTRATO DE ZIMBRO BEATS GT Pedido - 2048673" at bounding box center [107, 76] width 65 height 8
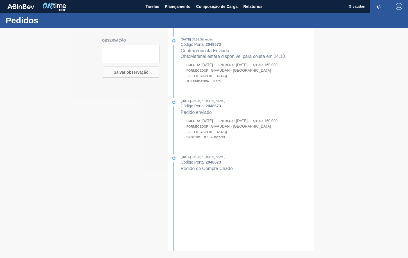
type textarea "Material estará disponível para coleta em 24.10"
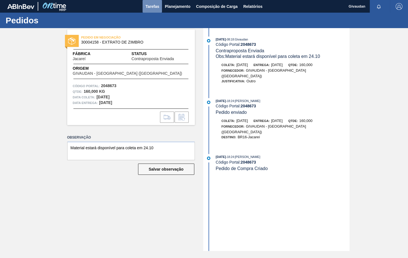
click at [153, 6] on span "Tarefas" at bounding box center [152, 6] width 14 height 7
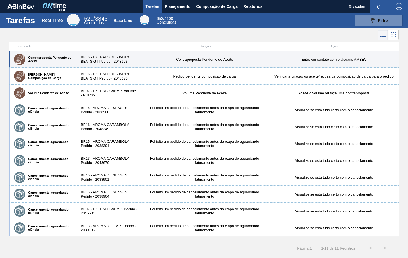
click at [112, 59] on div "BR16 - EXTRATO DE ZIMBRO BEATS GT Pedido - 2048673" at bounding box center [107, 59] width 65 height 8
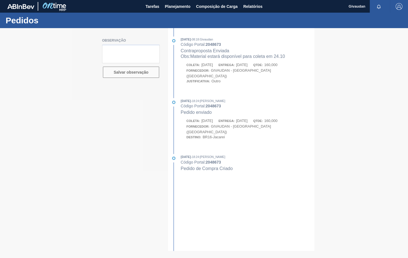
type textarea "Material estará disponível para coleta em 24.10"
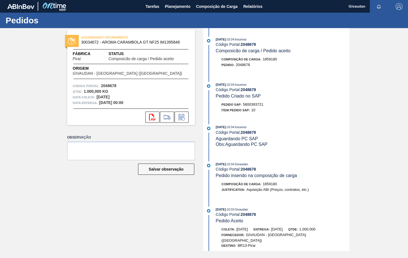
scroll to position [90, 0]
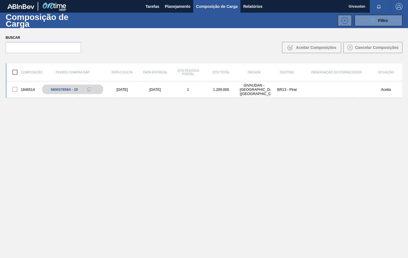
click at [195, 182] on div "1846514 5800378584 - 10 [DATE] [DATE] 1 1.200,000 GIVAUDAN - [GEOGRAPHIC_DATA] …" at bounding box center [204, 182] width 396 height 203
click at [148, 90] on div "[DATE]" at bounding box center [154, 89] width 33 height 4
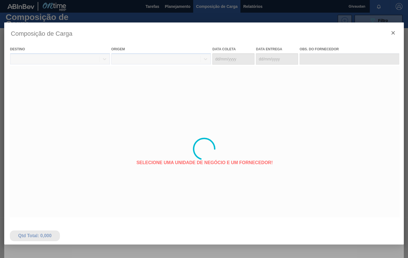
type coleta "[DATE]"
type Entrega "[DATE]"
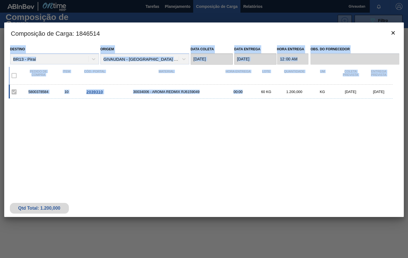
drag, startPoint x: 258, startPoint y: 26, endPoint x: 407, endPoint y: 64, distance: 153.2
click at [250, 182] on div "Composição de Carga : 1846514 Destino BR13 - Piraí Origem GIVAUDAN - [GEOGRAPHI…" at bounding box center [203, 119] width 399 height 194
click at [393, 31] on icon "botão de ícone" at bounding box center [392, 32] width 7 height 7
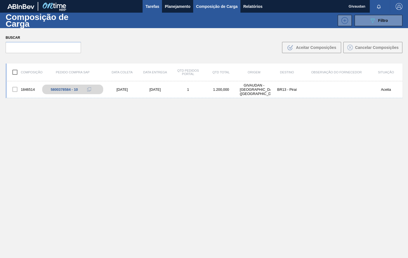
click at [146, 6] on span "Tarefas" at bounding box center [152, 6] width 14 height 7
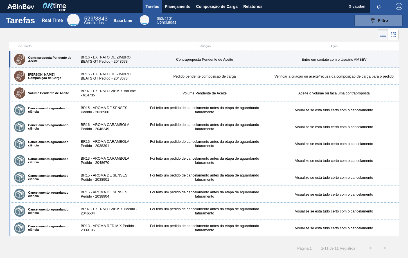
click at [118, 61] on div "BR16 - EXTRATO DE ZIMBRO BEATS GT Pedido - 2048673" at bounding box center [107, 59] width 65 height 8
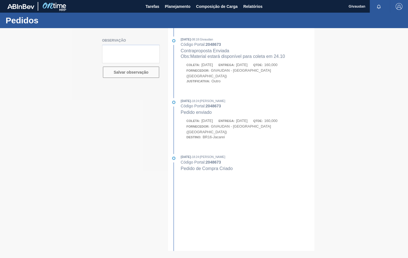
type textarea "Material estará disponível para coleta em 24.10"
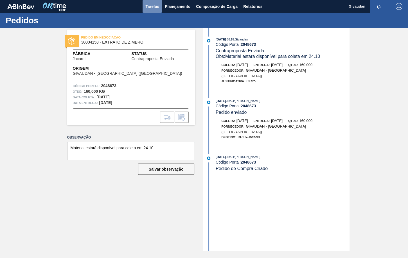
click at [151, 6] on span "Tarefas" at bounding box center [152, 6] width 14 height 7
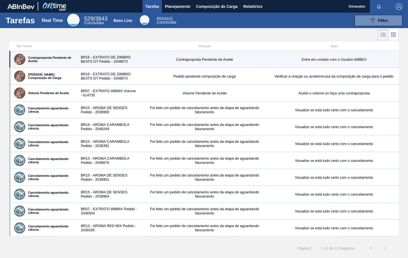
click at [110, 54] on div "Contraproposta Pendente de Aceite BR16 - EXTRATO DE ZIMBRO BEATS GT Pedido - 20…" at bounding box center [203, 59] width 389 height 17
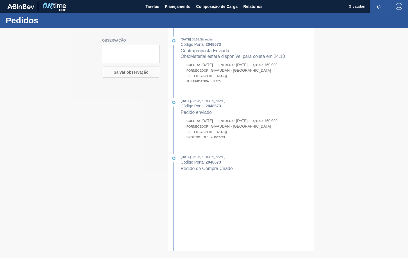
type textarea "Material estará disponível para coleta em 24.10"
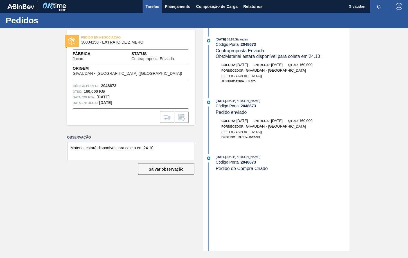
click at [151, 1] on button "Tarefas" at bounding box center [151, 6] width 19 height 13
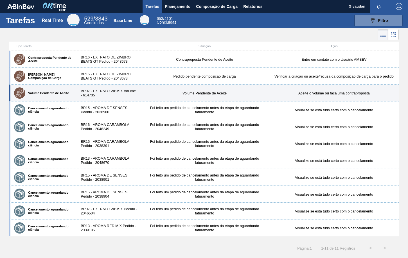
click at [103, 90] on div "BR07 - EXTRATO WBMIX Volume - 614735" at bounding box center [107, 93] width 65 height 8
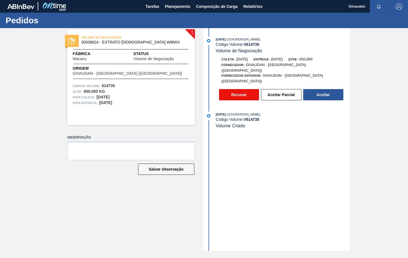
click at [239, 89] on button "Recusar" at bounding box center [239, 94] width 40 height 11
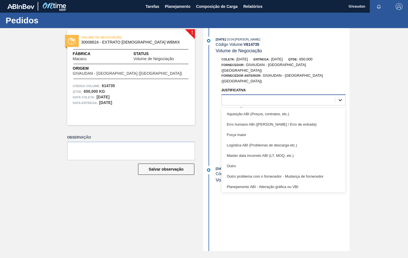
click at [342, 97] on icon at bounding box center [340, 100] width 6 height 6
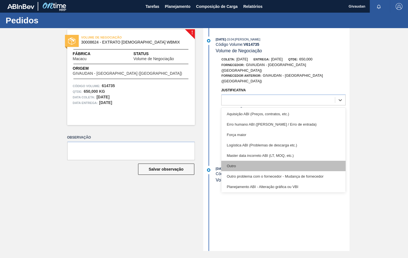
click at [248, 161] on div "Outro" at bounding box center [283, 166] width 124 height 10
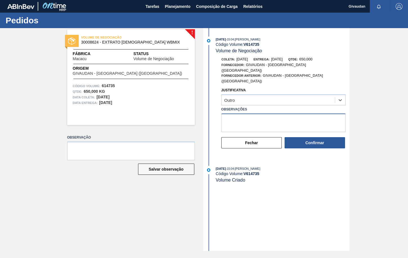
click at [235, 113] on textarea "Observações" at bounding box center [283, 122] width 124 height 19
type textarea "pedido antigo"
drag, startPoint x: 115, startPoint y: 85, endPoint x: 101, endPoint y: 87, distance: 14.5
click at [101, 87] on div "Código Volume: 614735" at bounding box center [131, 86] width 116 height 6
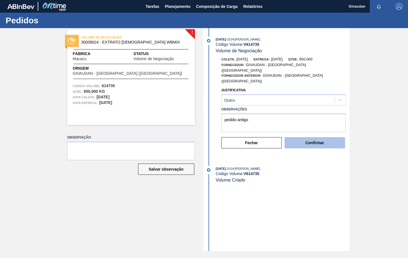
click at [322, 137] on button "Confirmar" at bounding box center [314, 142] width 60 height 11
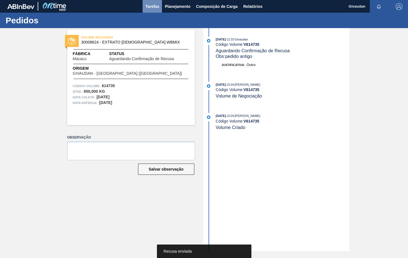
click at [151, 3] on span "Tarefas" at bounding box center [152, 6] width 14 height 7
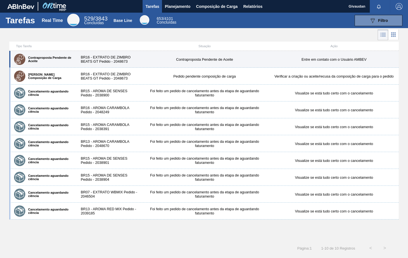
click at [124, 63] on div "Contraproposta Pendente de Aceite BR16 - EXTRATO DE ZIMBRO BEATS GT Pedido - 20…" at bounding box center [203, 59] width 389 height 17
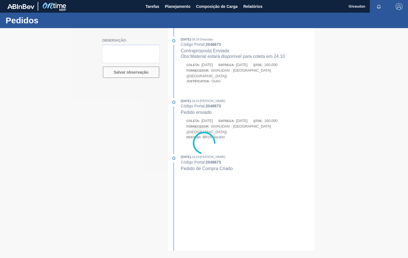
type textarea "Material estará disponível para coleta em 24.10"
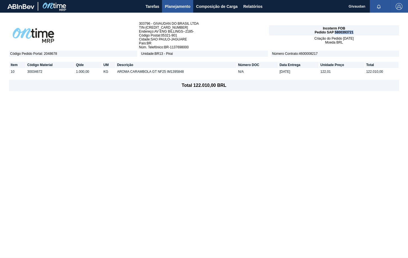
drag, startPoint x: 354, startPoint y: 30, endPoint x: 334, endPoint y: 32, distance: 20.3
click at [334, 32] on div "Incoterm FOB Pedido SAP 5800393721" at bounding box center [334, 30] width 130 height 10
copy span "5800393721"
click at [392, 144] on div "303796 - GIVAUDAN DO BRASIL LTDA TIN - [CREDIT_CARD_NUMBER] Endereço : AV ENG B…" at bounding box center [204, 135] width 408 height 245
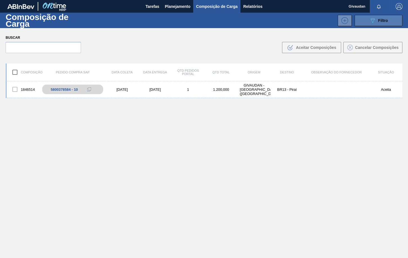
click at [379, 19] on span "Filtro" at bounding box center [383, 20] width 10 height 4
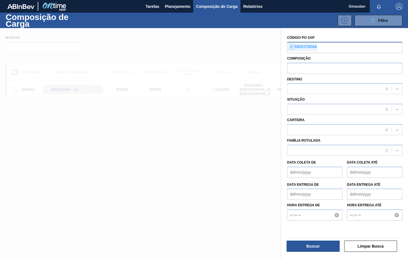
click at [292, 46] on span "×" at bounding box center [290, 47] width 5 height 7
click at [304, 46] on input "text" at bounding box center [344, 47] width 115 height 11
paste input "4501483043"
type input "4501483043"
click at [320, 244] on button "Buscar" at bounding box center [312, 245] width 53 height 11
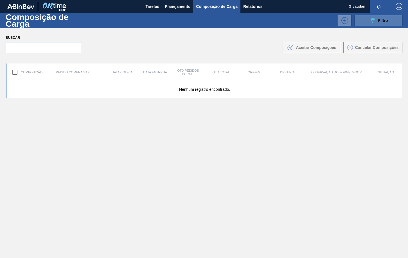
click at [369, 19] on icon "089F7B8B-B2A5-4AFE-B5C0-19BA573D28AC" at bounding box center [372, 20] width 7 height 7
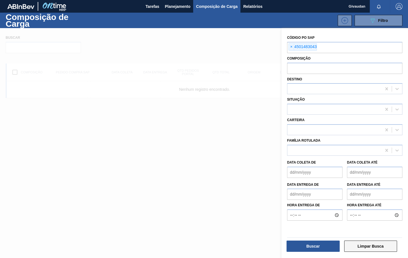
click at [370, 249] on button "Limpar Busca" at bounding box center [370, 245] width 53 height 11
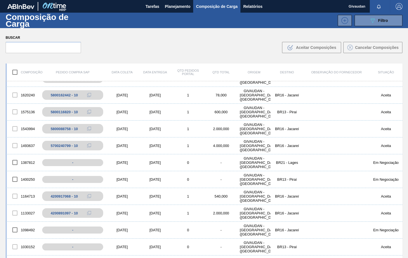
scroll to position [201, 0]
